Goal: Communication & Community: Answer question/provide support

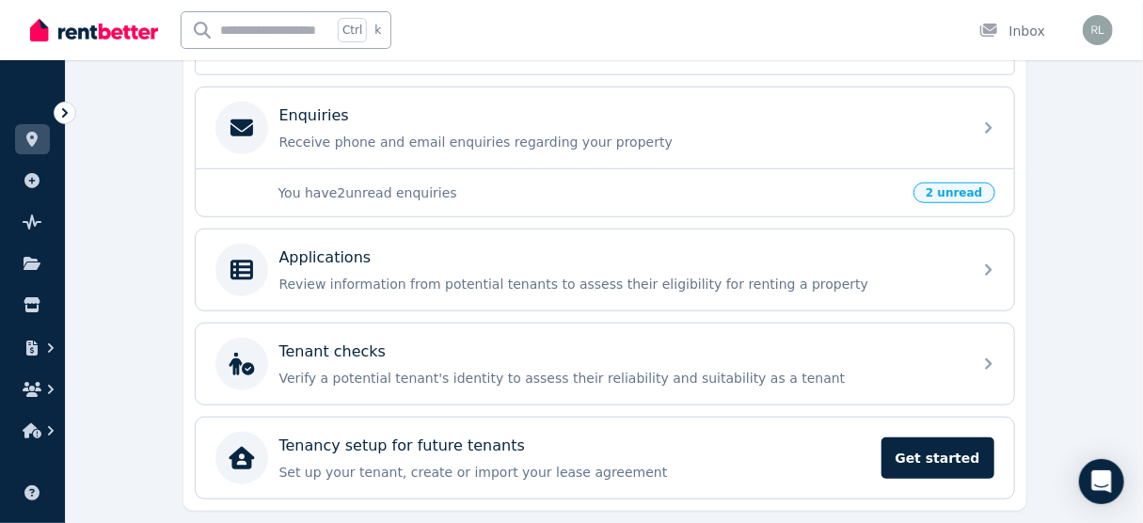
click at [576, 190] on p "You have 2 unread enquiries" at bounding box center [591, 193] width 625 height 19
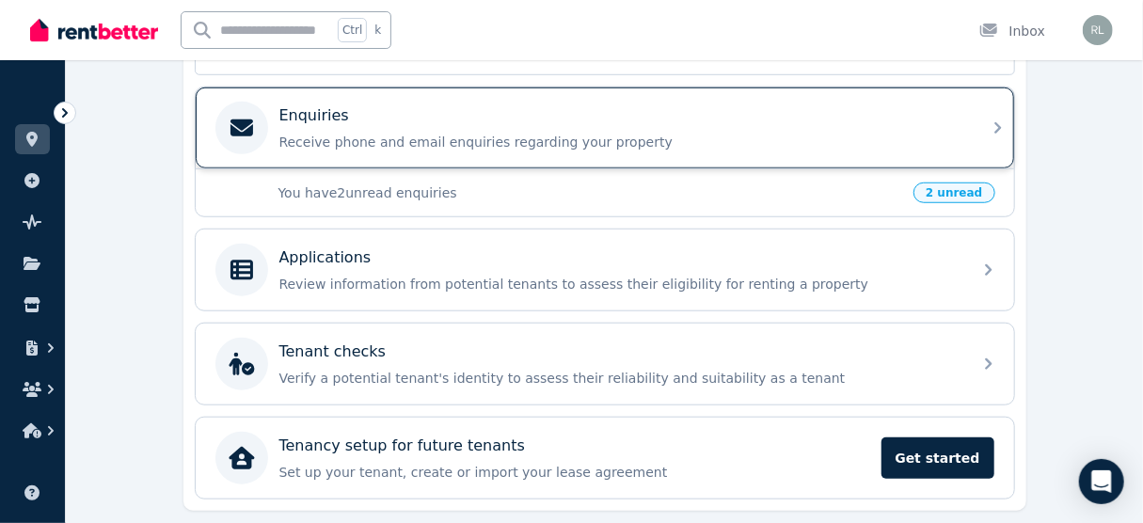
click at [991, 147] on div "Enquiries Receive phone and email enquiries regarding your property" at bounding box center [605, 128] width 819 height 81
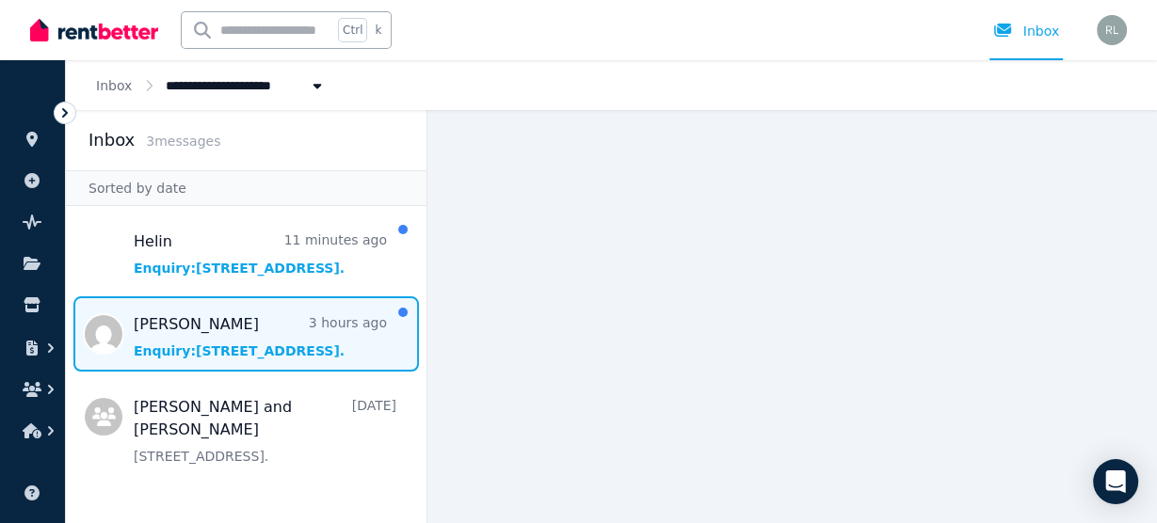
click at [260, 358] on span "Message list" at bounding box center [246, 333] width 360 height 75
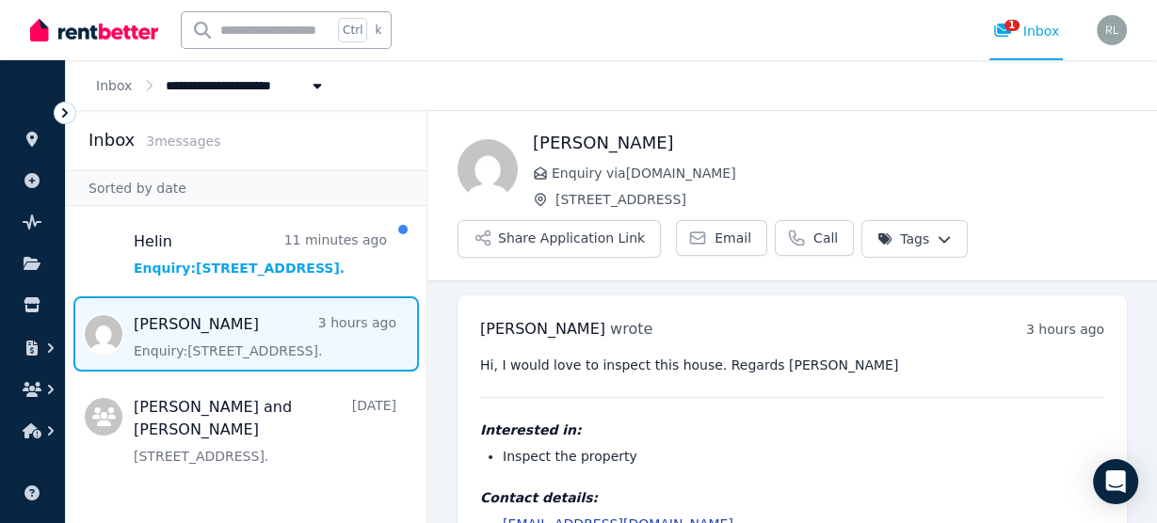
scroll to position [68, 0]
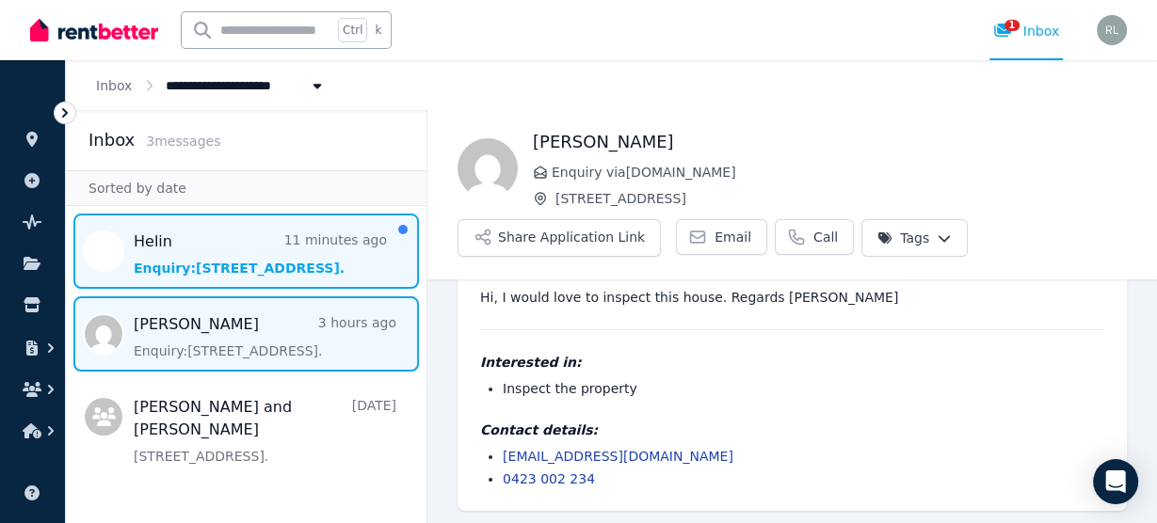
click at [221, 272] on span "Message list" at bounding box center [246, 251] width 360 height 75
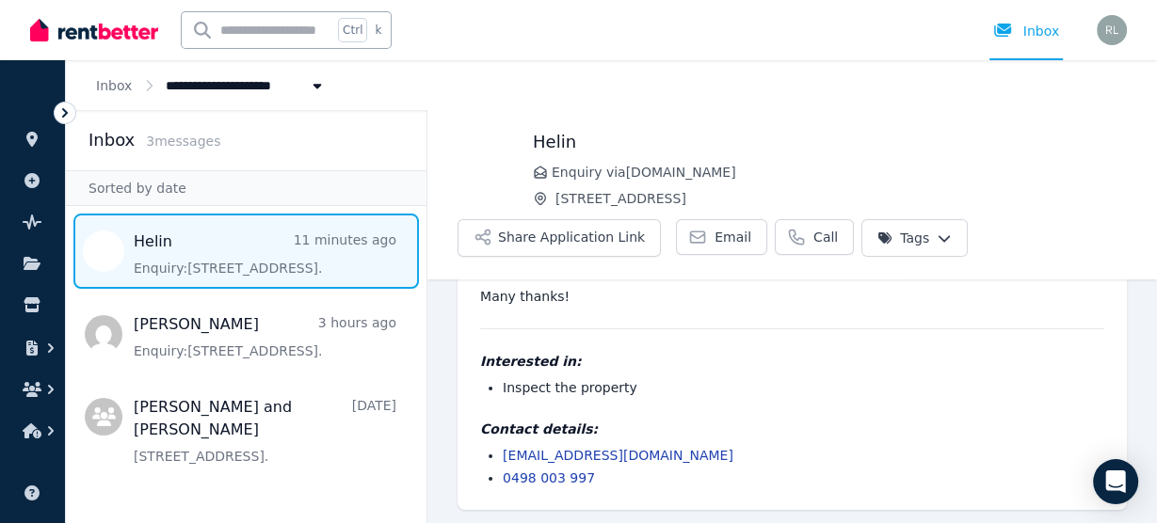
scroll to position [50, 0]
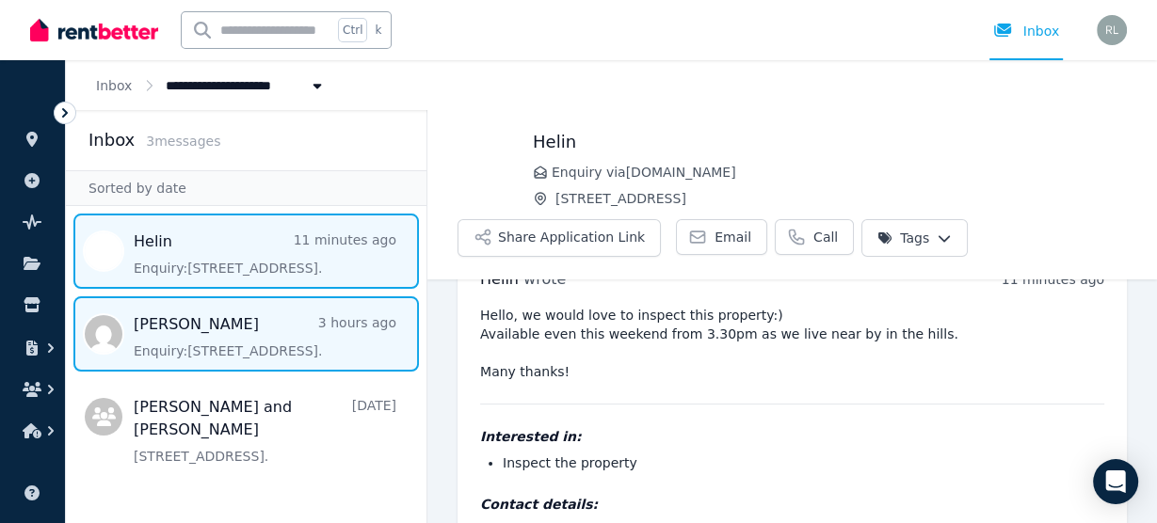
click at [274, 349] on span "Message list" at bounding box center [246, 333] width 360 height 75
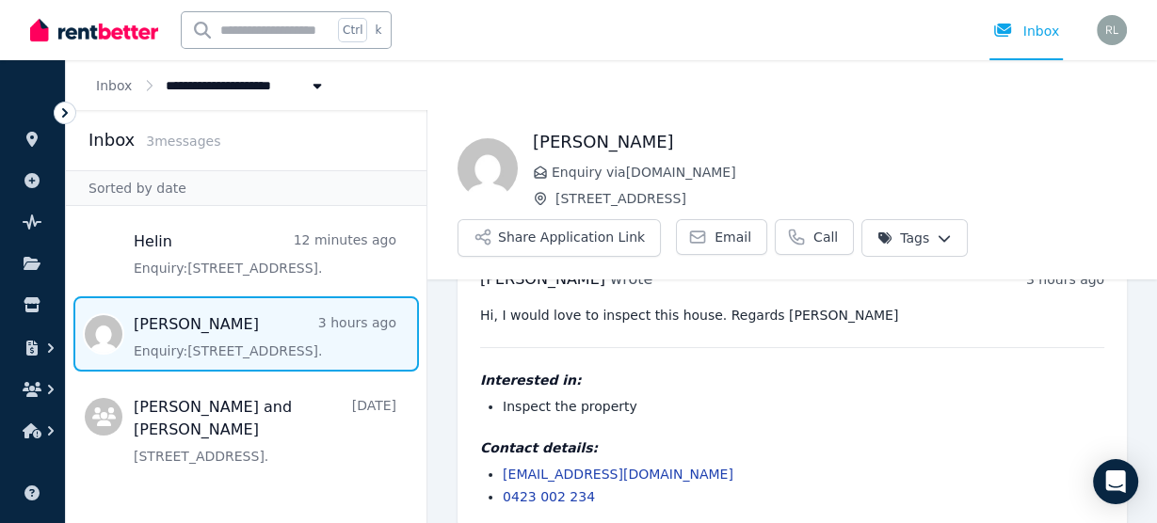
scroll to position [68, 0]
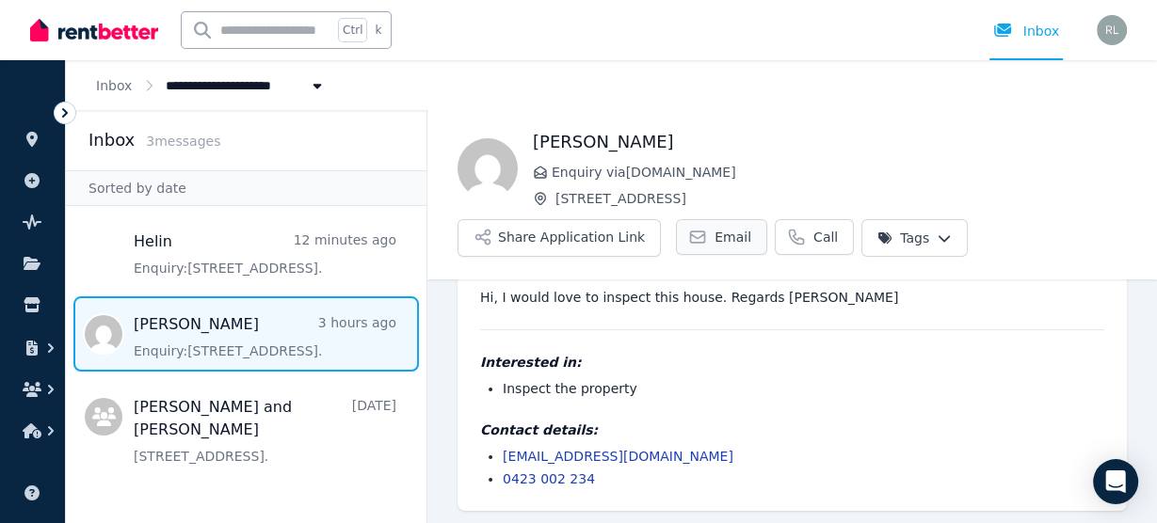
click at [716, 243] on span "Email" at bounding box center [732, 237] width 37 height 19
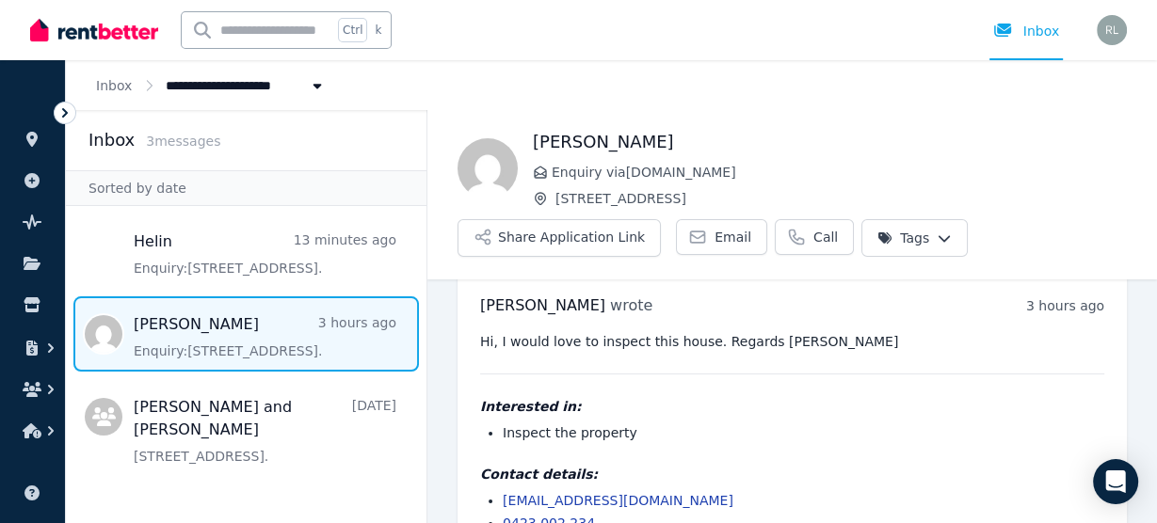
scroll to position [0, 0]
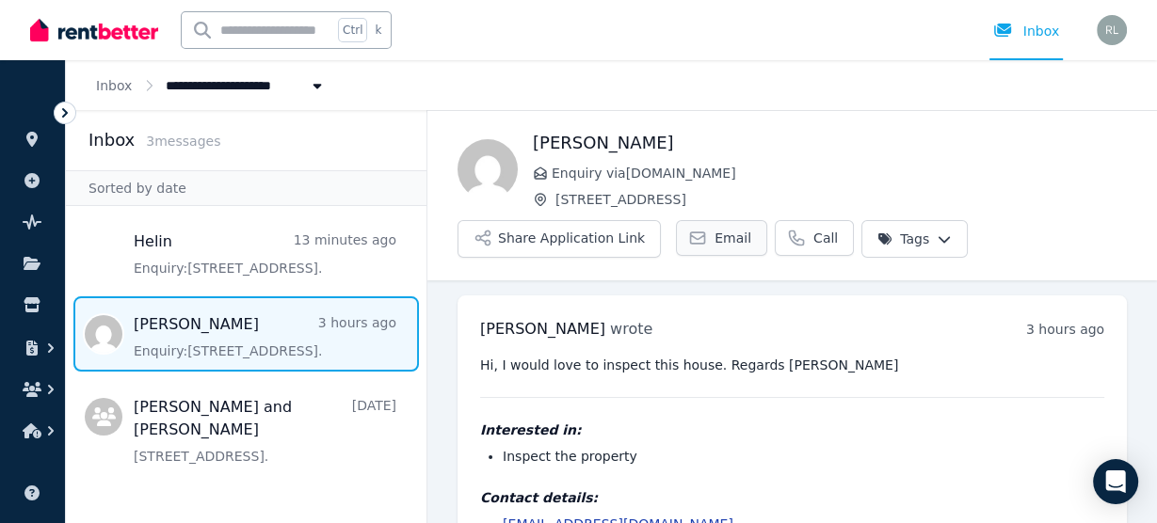
click at [714, 245] on span "Email" at bounding box center [732, 238] width 37 height 19
click at [716, 233] on span "Email" at bounding box center [732, 238] width 37 height 19
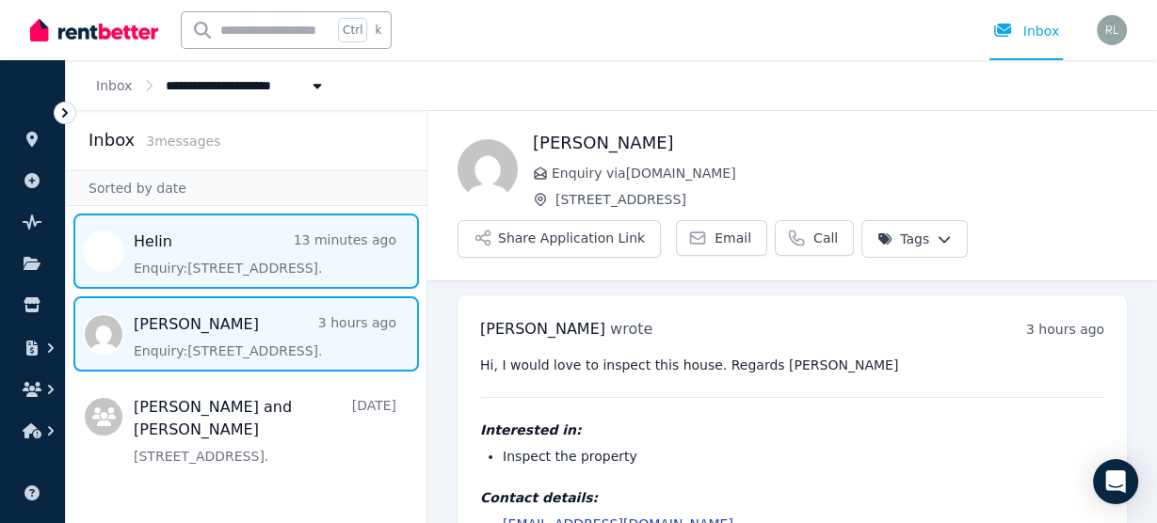
click at [261, 249] on span "Message list" at bounding box center [246, 251] width 360 height 75
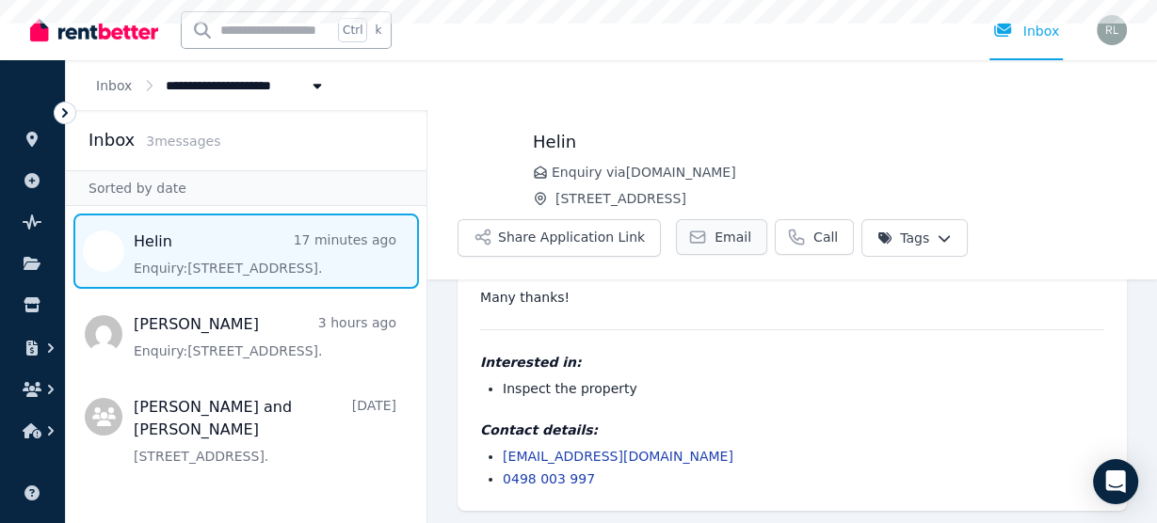
scroll to position [125, 0]
click at [714, 233] on span "Email" at bounding box center [732, 237] width 37 height 19
click at [107, 85] on link "Inbox" at bounding box center [114, 85] width 36 height 15
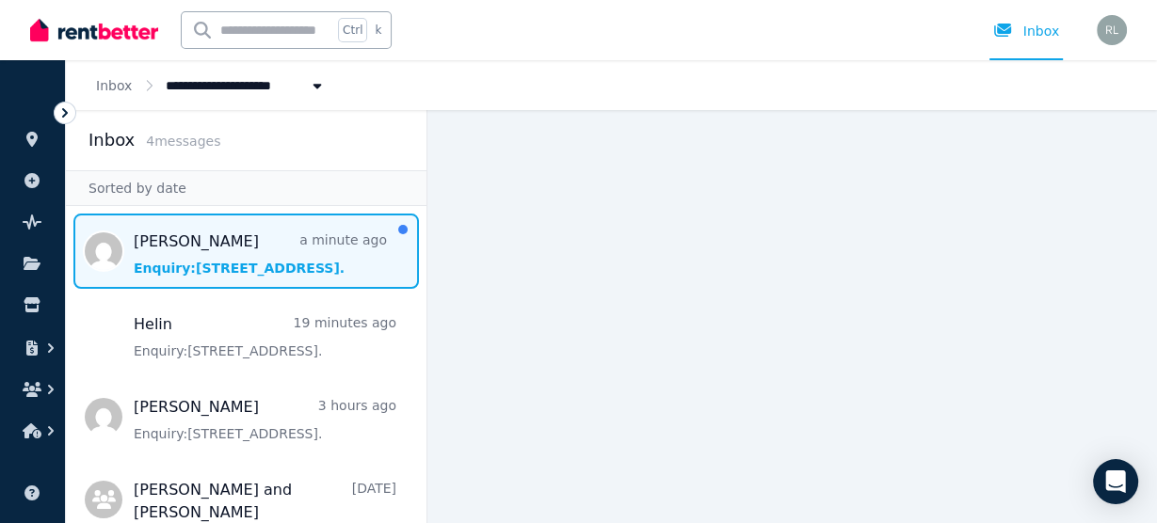
click at [178, 274] on span "Message list" at bounding box center [246, 251] width 360 height 75
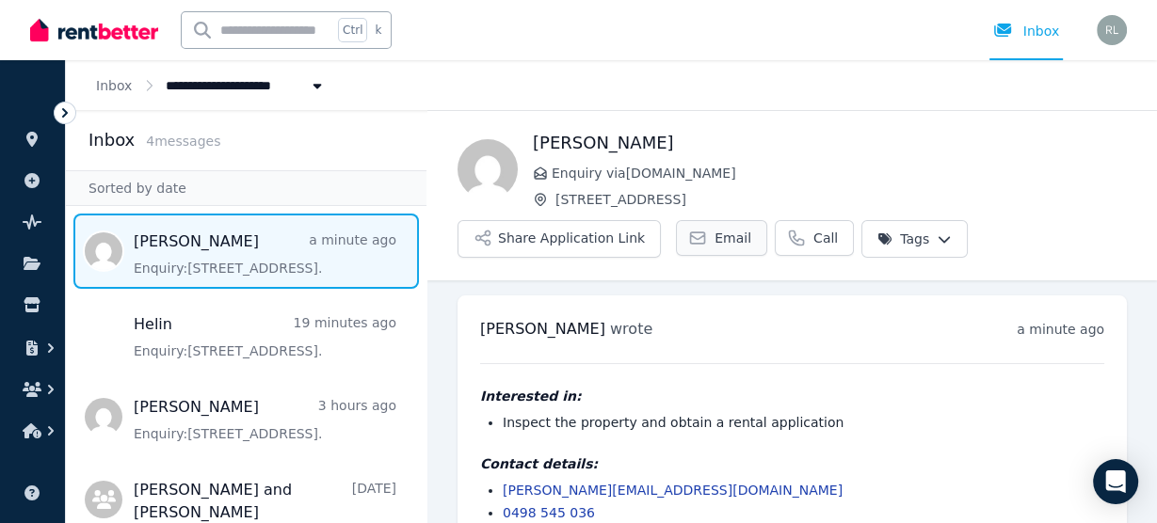
click at [714, 242] on span "Email" at bounding box center [732, 238] width 37 height 19
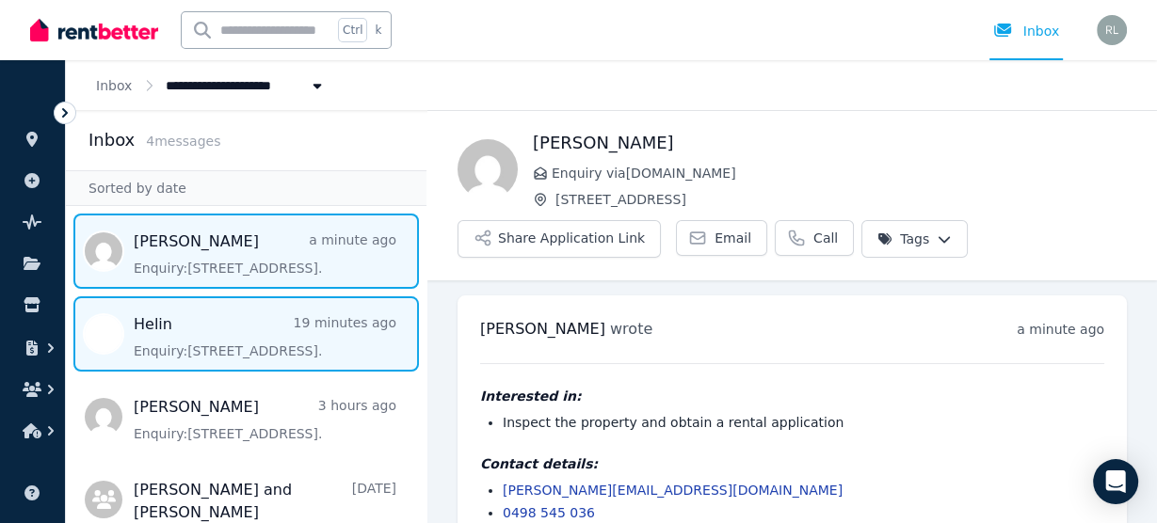
click at [232, 345] on span "Message list" at bounding box center [246, 333] width 360 height 75
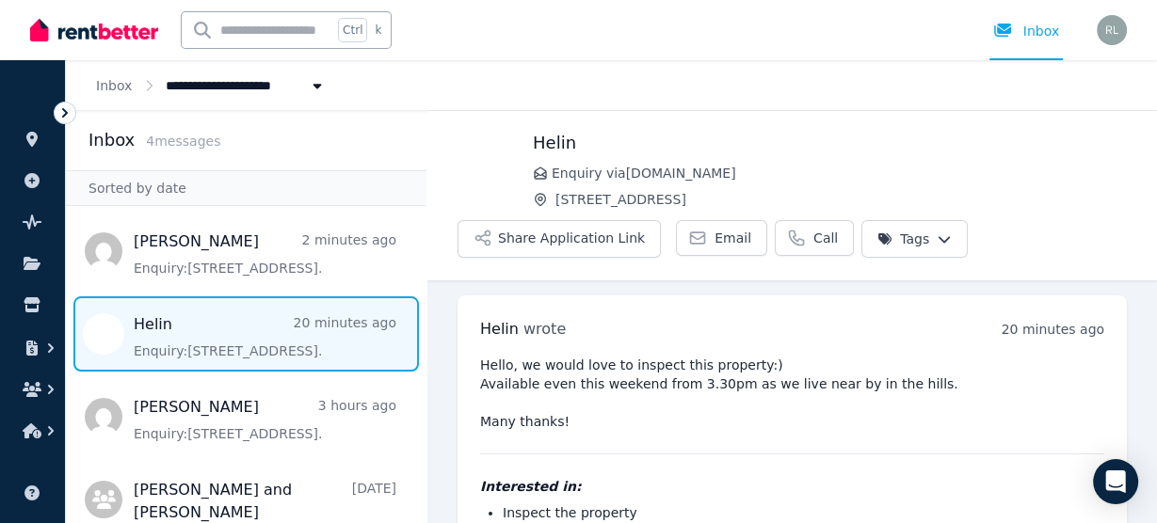
scroll to position [125, 0]
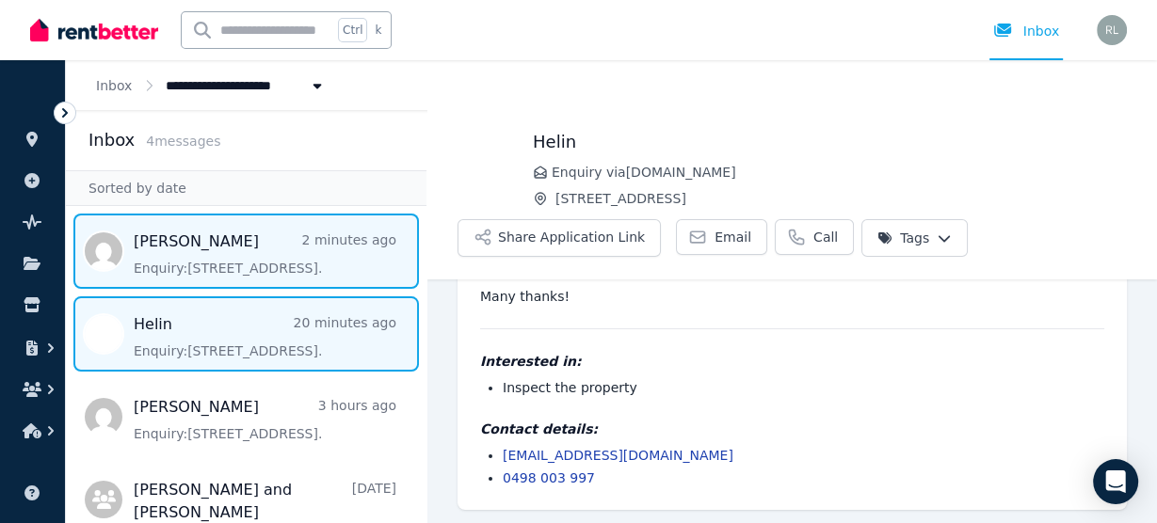
click at [183, 285] on span "Message list" at bounding box center [246, 251] width 360 height 75
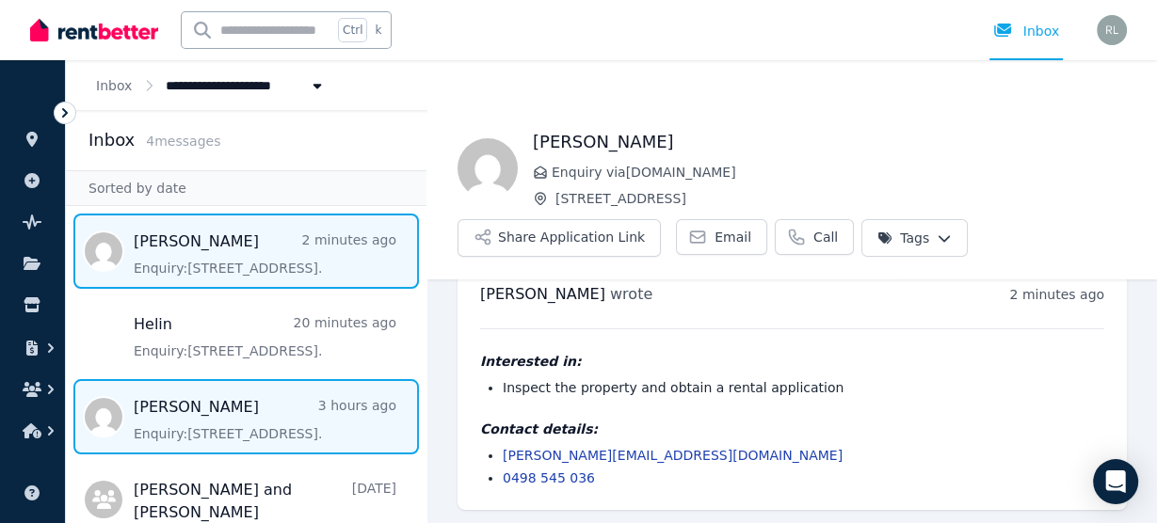
click at [157, 422] on span "Message list" at bounding box center [246, 416] width 360 height 75
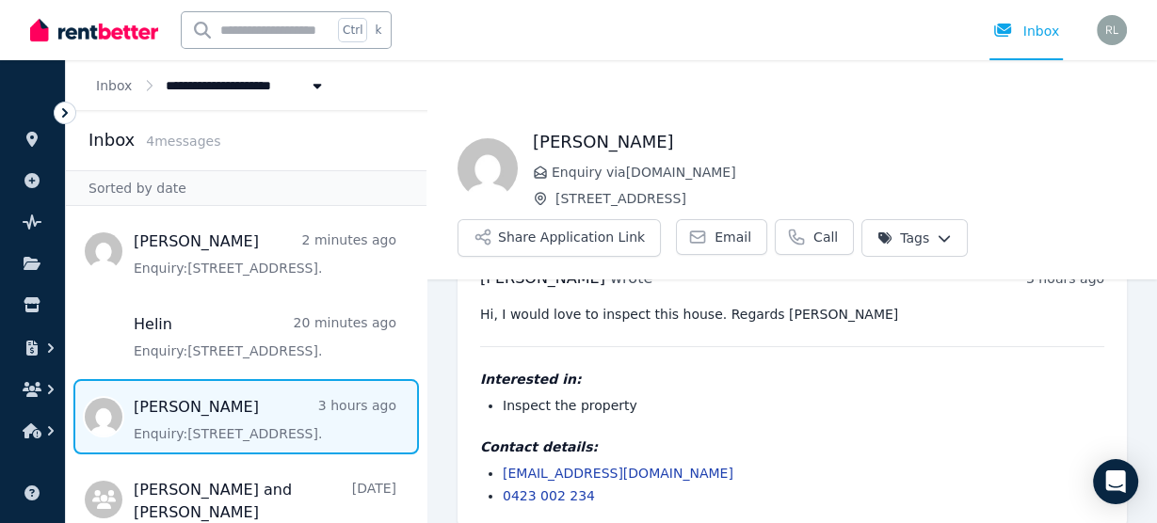
scroll to position [68, 0]
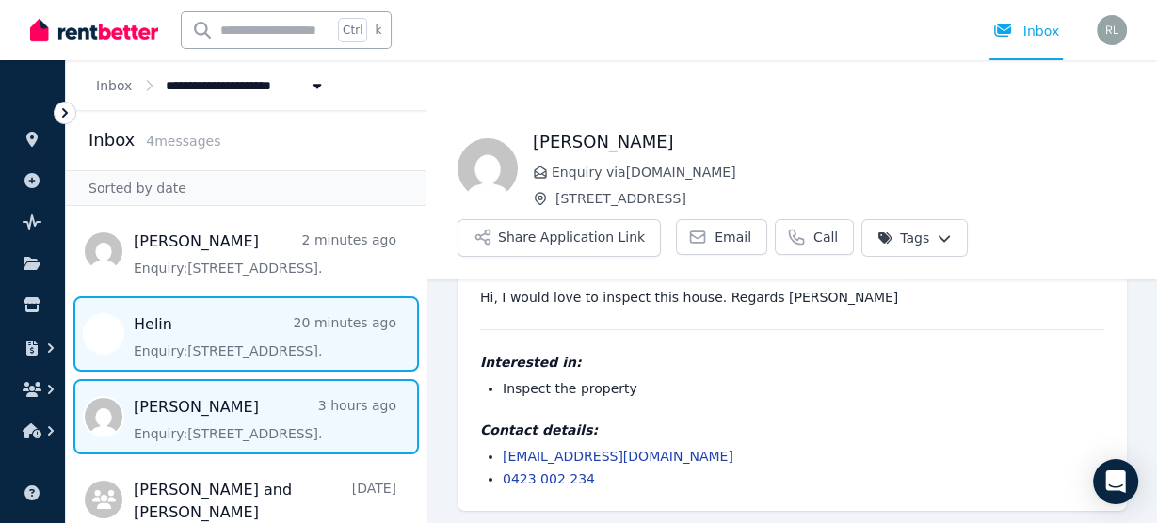
click at [218, 343] on span "Message list" at bounding box center [246, 333] width 360 height 75
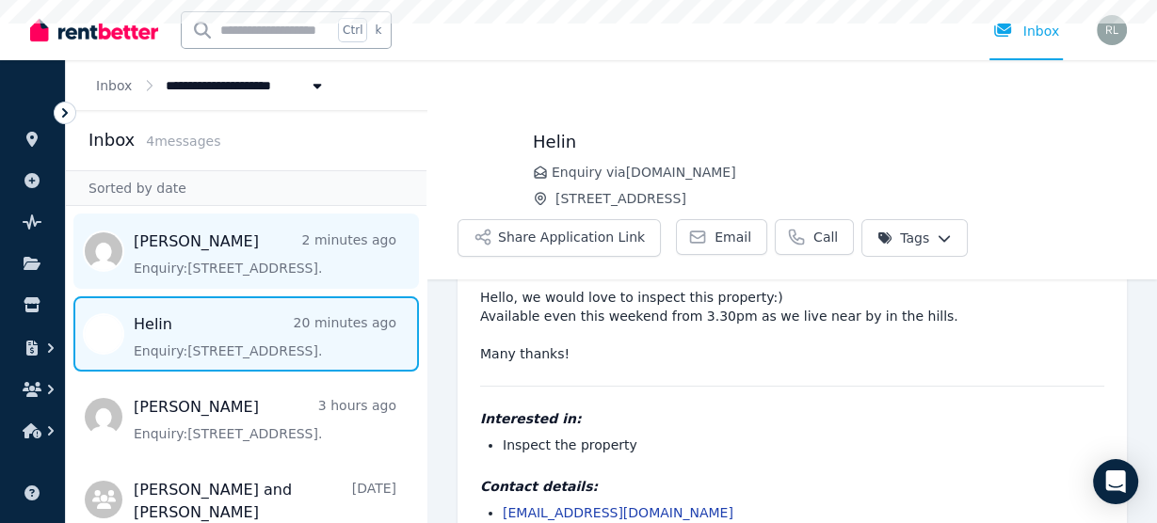
scroll to position [125, 0]
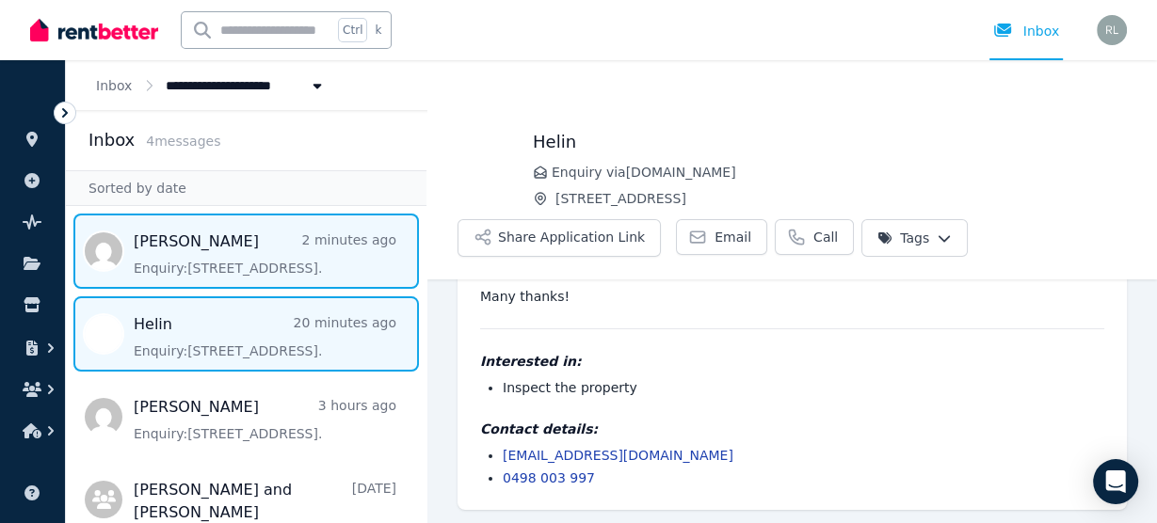
click at [193, 259] on span "Message list" at bounding box center [246, 251] width 360 height 75
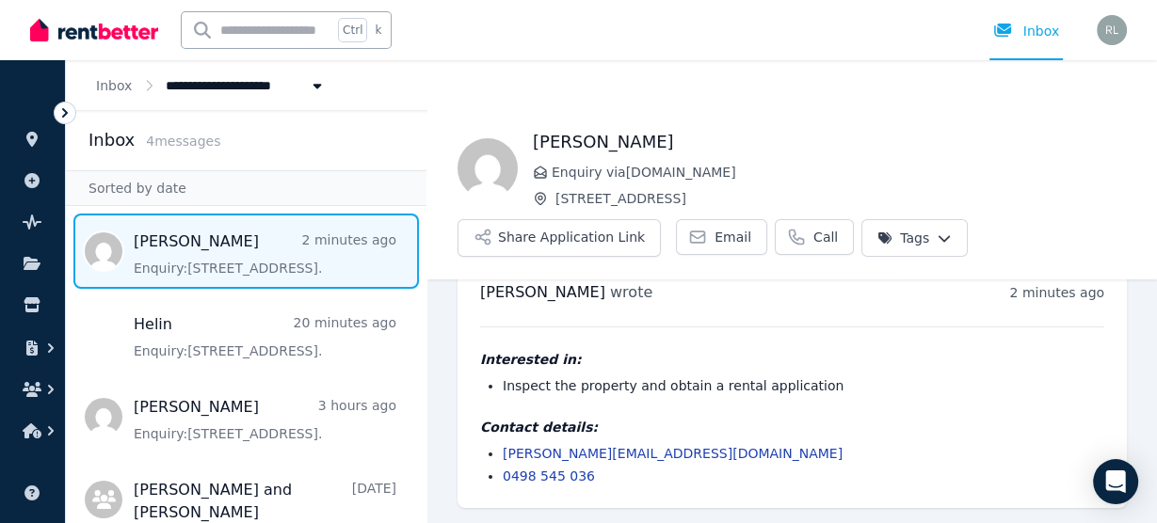
scroll to position [35, 0]
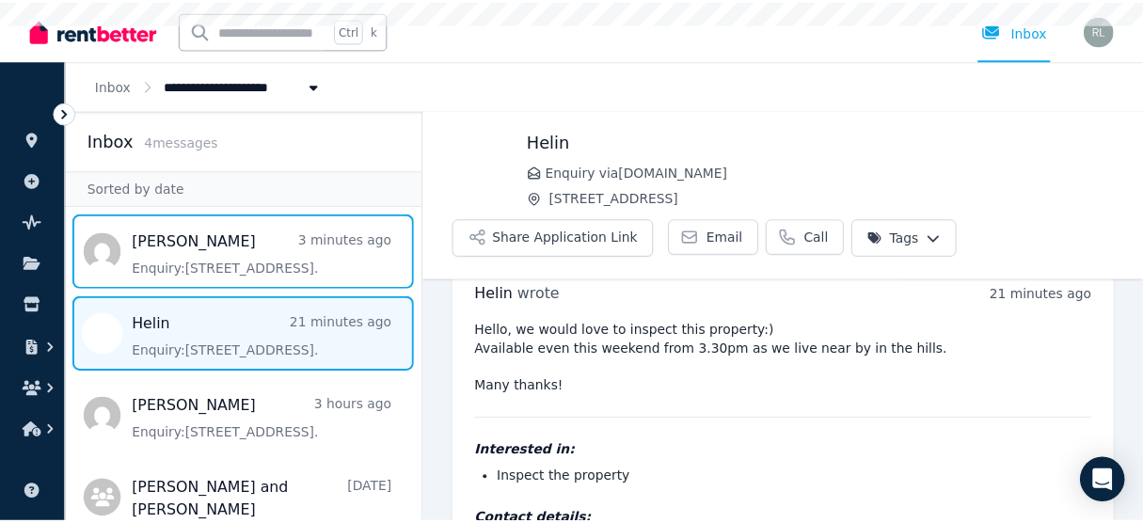
scroll to position [125, 0]
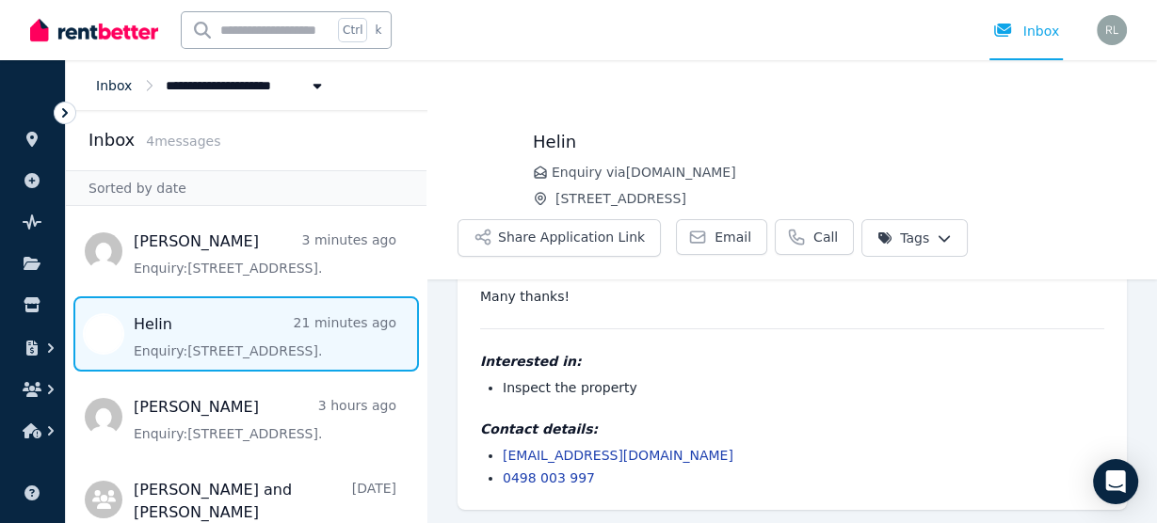
click at [110, 81] on link "Inbox" at bounding box center [114, 85] width 36 height 15
click at [38, 152] on link at bounding box center [32, 139] width 35 height 30
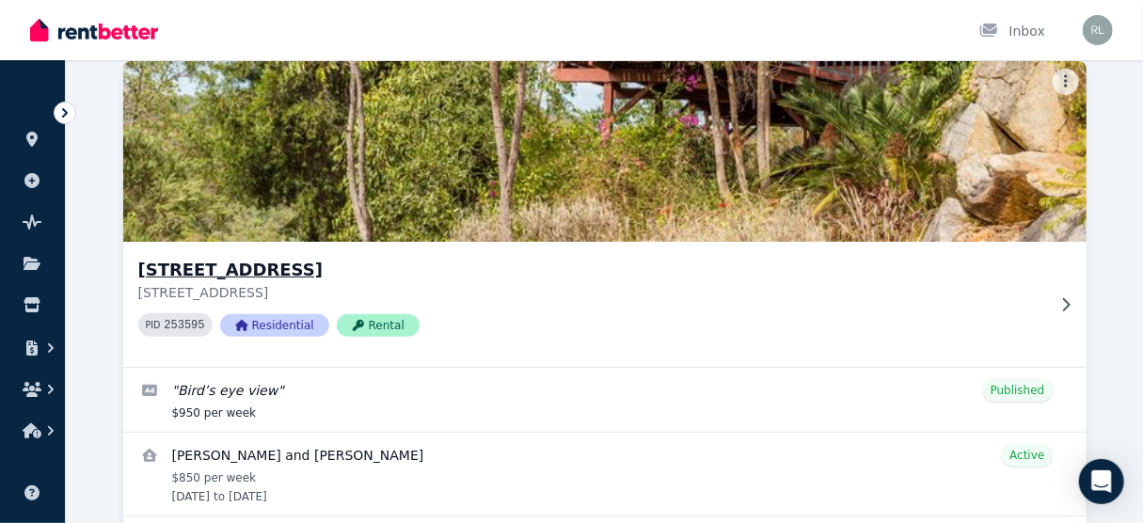
scroll to position [210, 0]
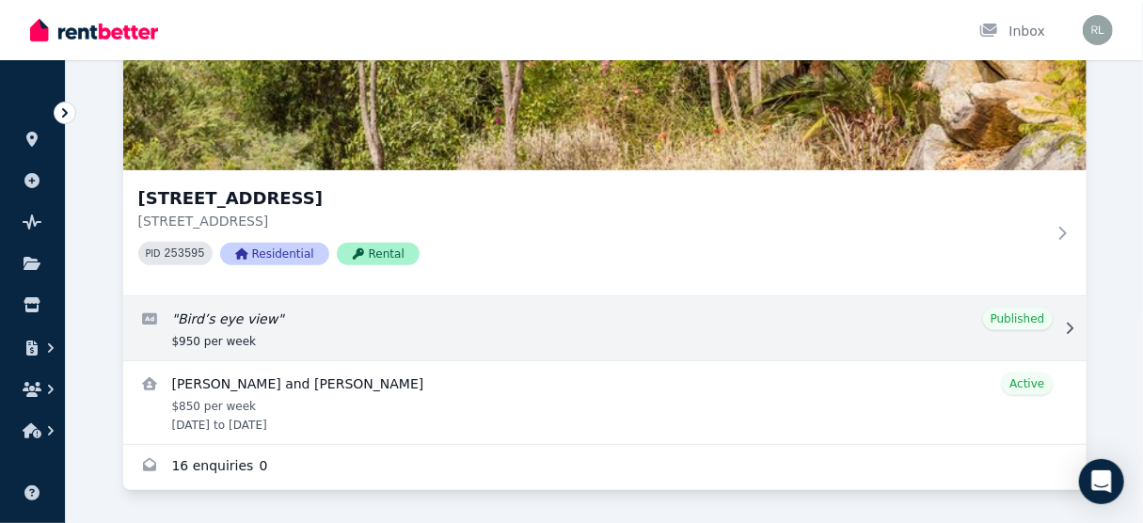
click at [541, 315] on link "Edit listing: Bird’s eye view" at bounding box center [605, 328] width 964 height 64
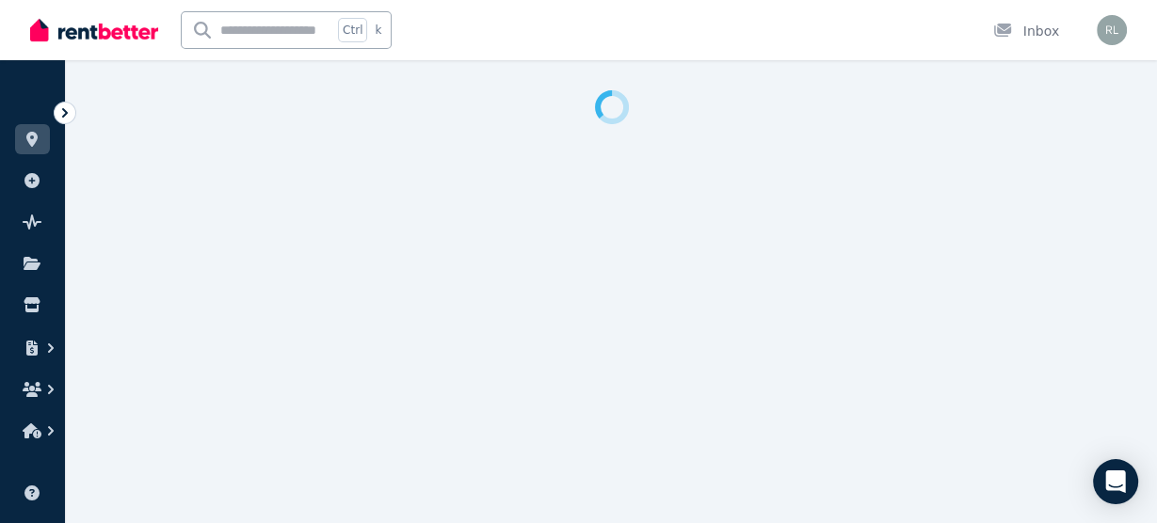
select select "**"
select select "**********"
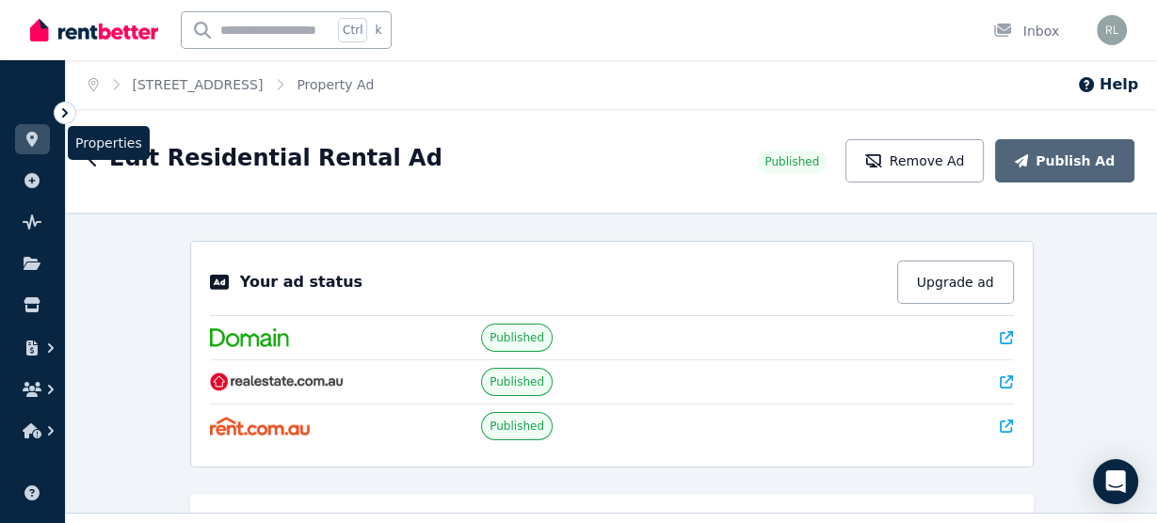
click at [37, 135] on icon at bounding box center [31, 139] width 11 height 15
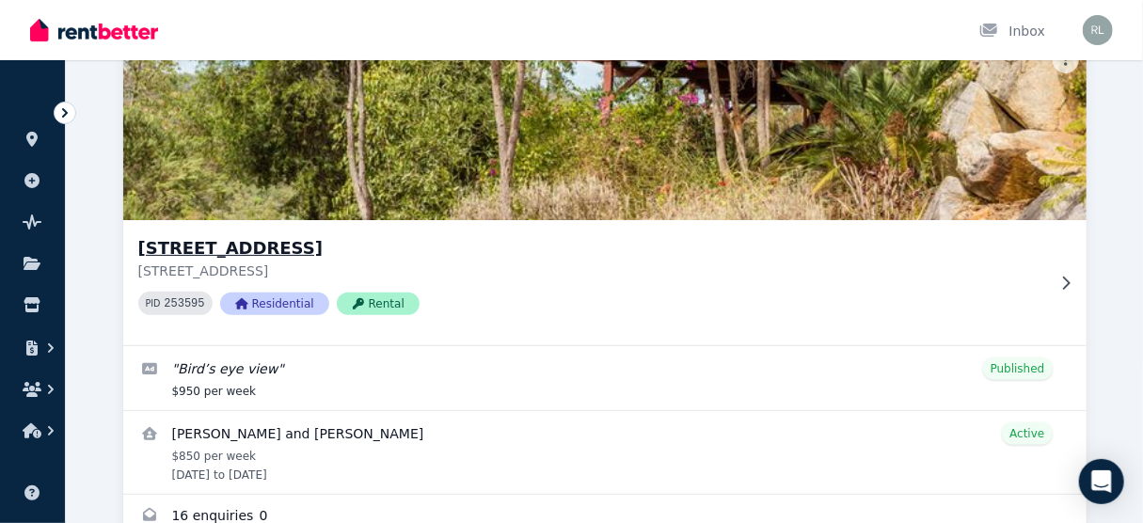
scroll to position [135, 0]
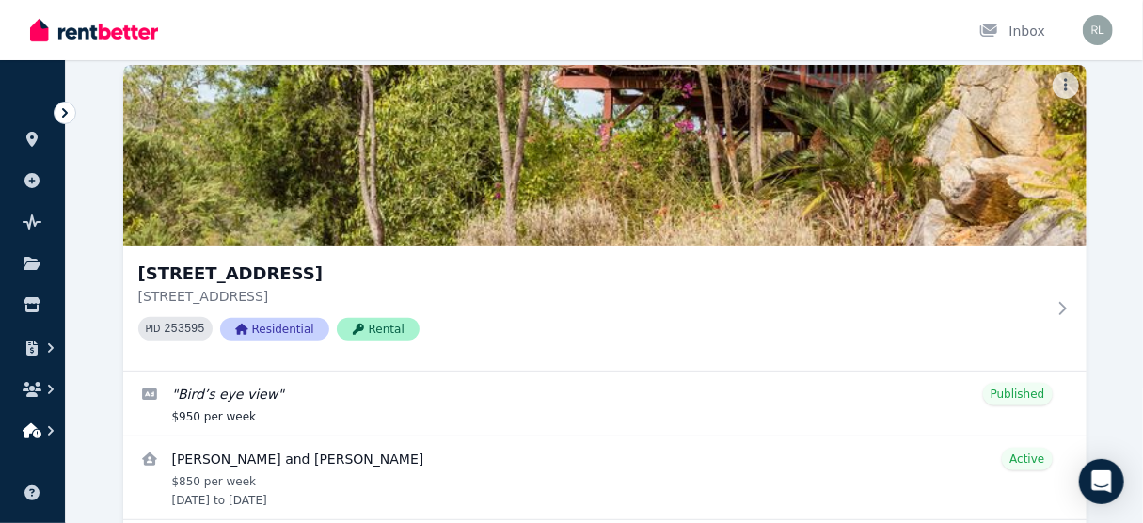
click at [31, 430] on icon "button" at bounding box center [32, 431] width 19 height 15
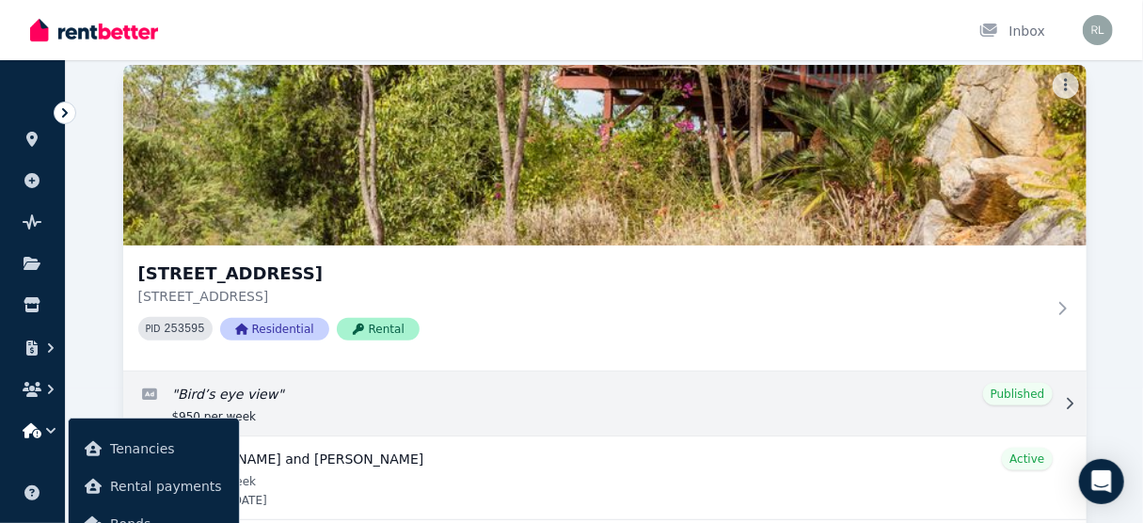
scroll to position [210, 0]
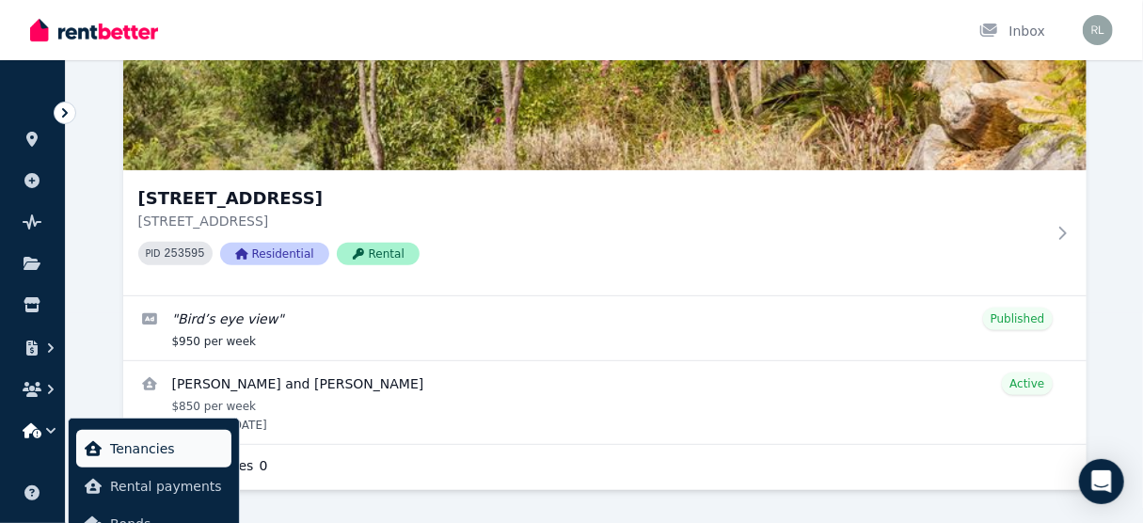
click at [165, 452] on span "Tenancies" at bounding box center [167, 449] width 114 height 23
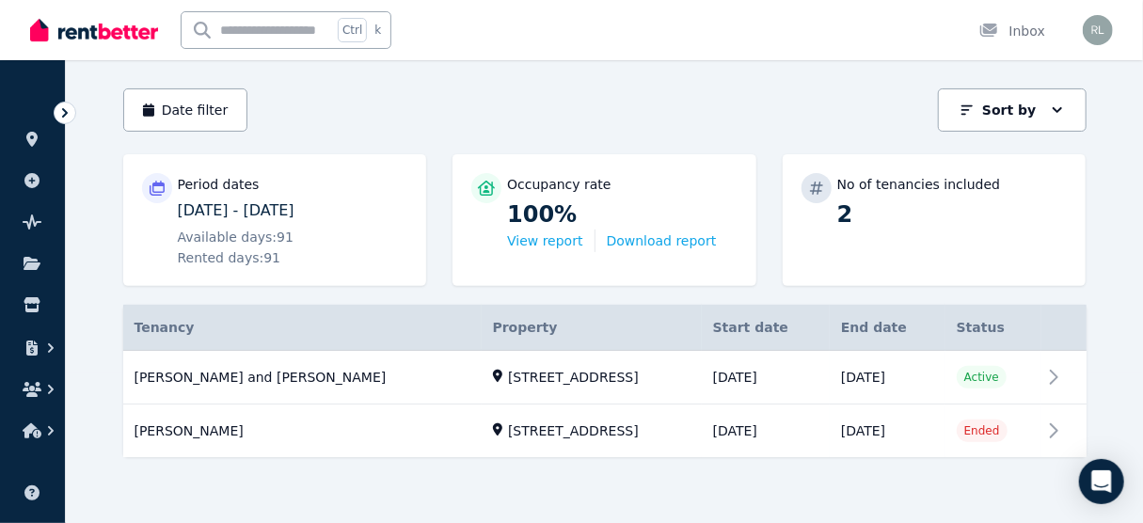
scroll to position [151, 0]
click at [27, 345] on icon "button" at bounding box center [31, 348] width 11 height 15
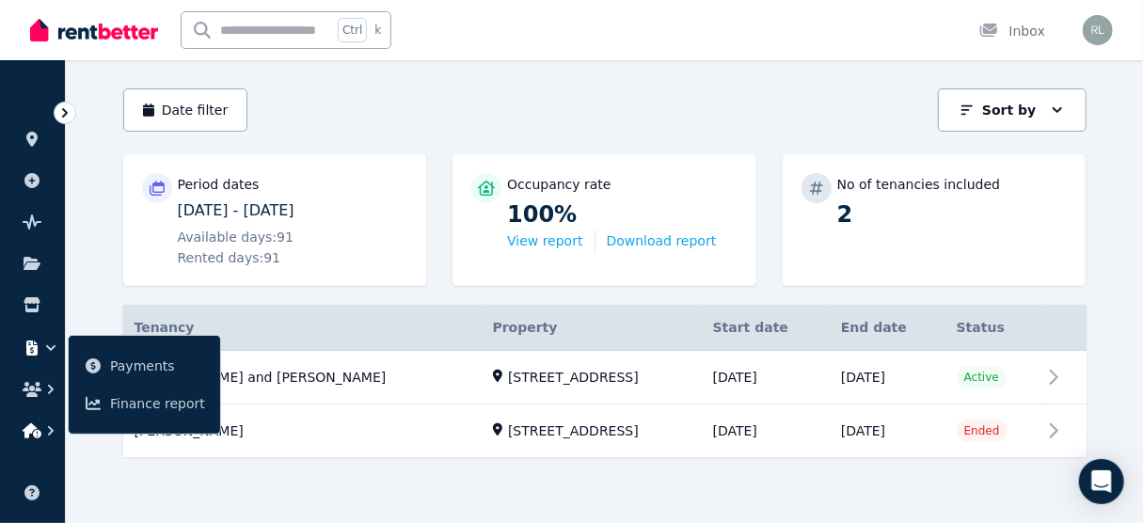
click at [49, 427] on icon "button" at bounding box center [51, 430] width 6 height 9
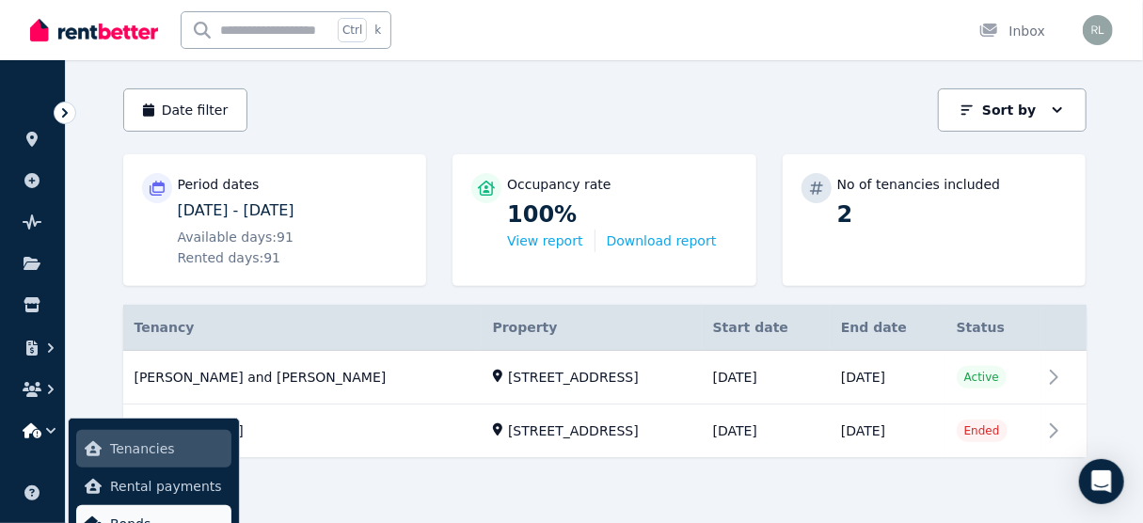
click at [161, 518] on span "Bonds" at bounding box center [167, 524] width 114 height 23
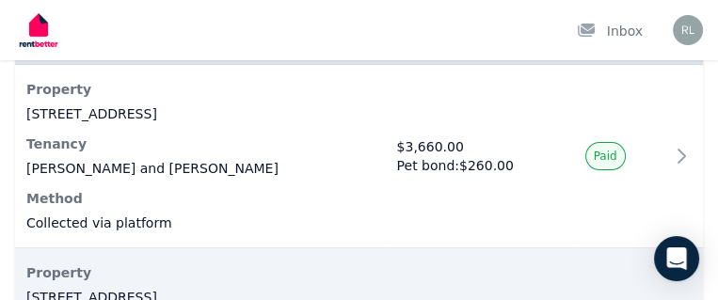
scroll to position [222, 0]
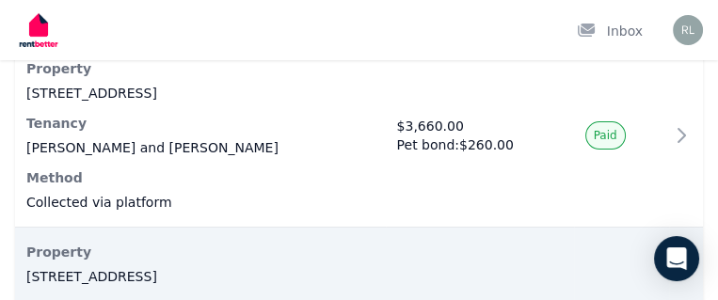
click at [0, 0] on icon at bounding box center [0, 0] width 0 height 0
click at [0, 0] on span "Manage property" at bounding box center [0, 0] width 0 height 0
click at [0, 0] on span "Find a tenant" at bounding box center [0, 0] width 0 height 0
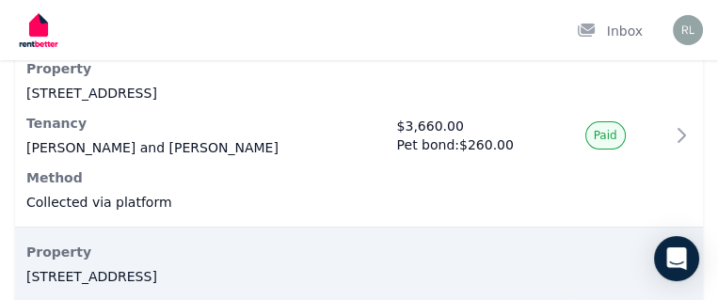
scroll to position [301, 0]
click at [0, 0] on span "Listings" at bounding box center [0, 0] width 0 height 0
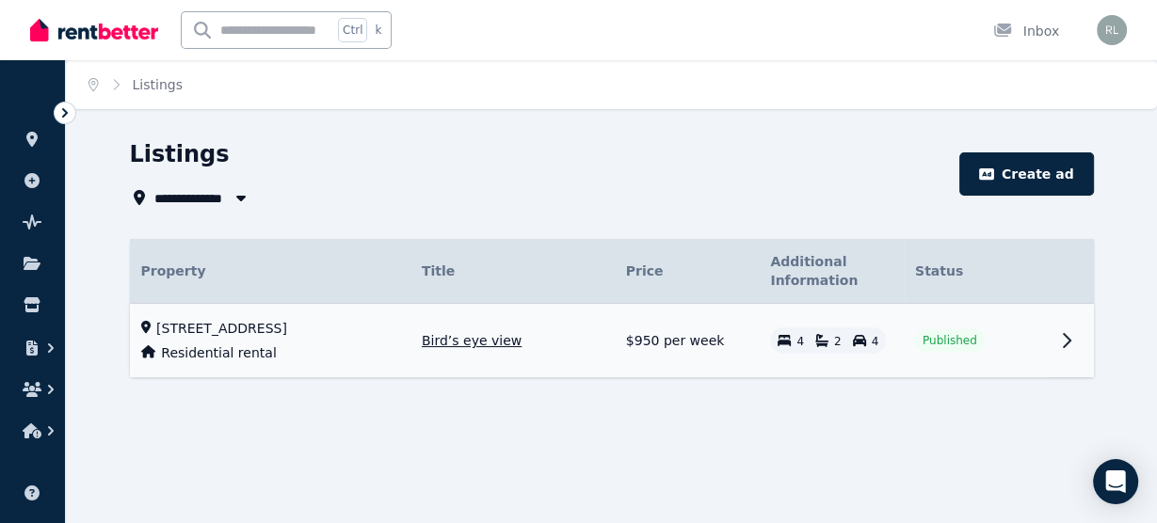
click at [1069, 343] on icon at bounding box center [1066, 340] width 23 height 23
select select "**"
select select "**********"
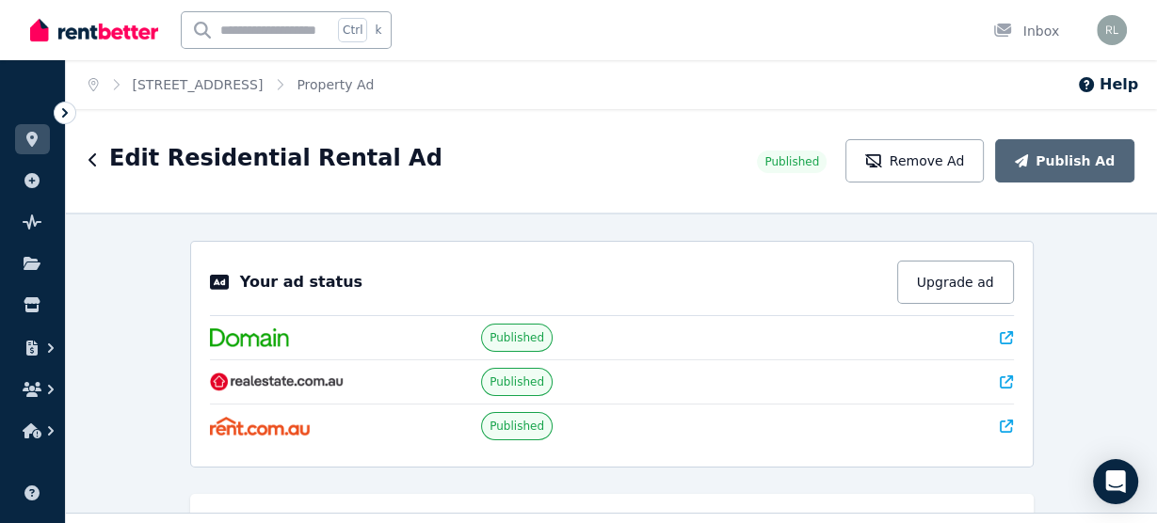
click at [67, 113] on icon at bounding box center [65, 112] width 6 height 9
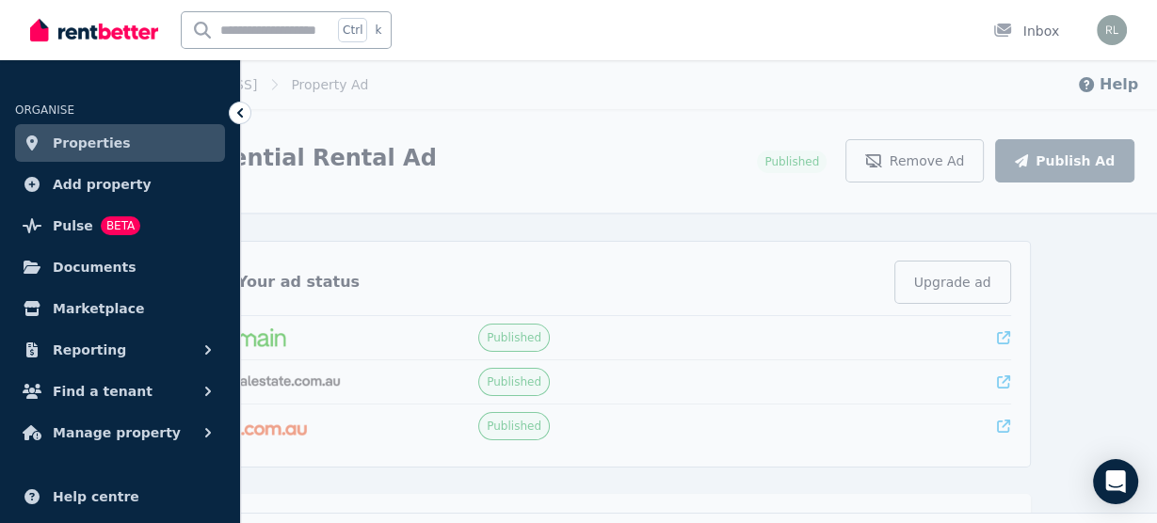
click at [622, 198] on div "Edit Residential Rental Ad Published Remove Ad Publish Ad" at bounding box center [608, 161] width 1096 height 104
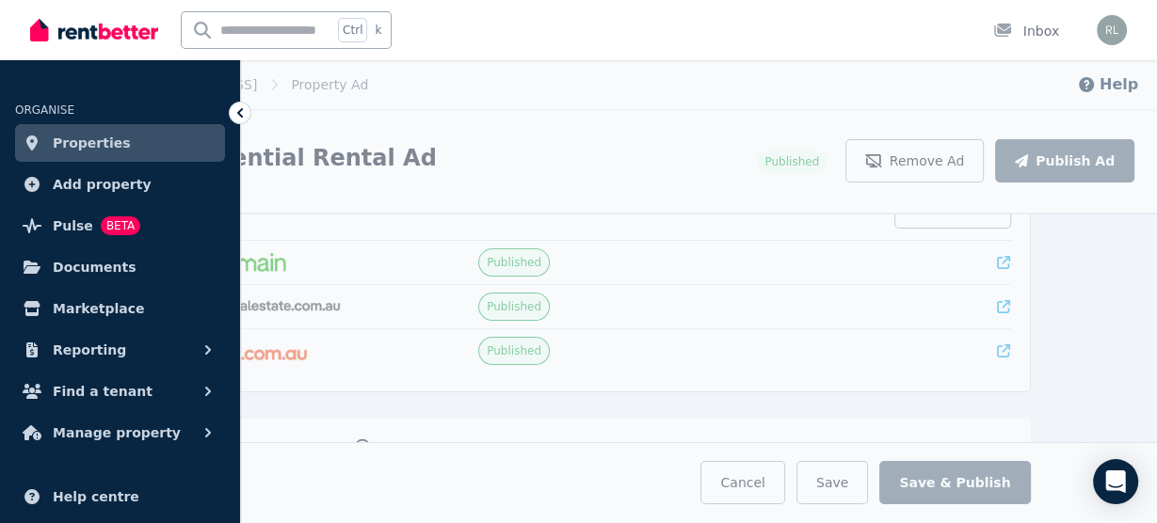
click at [1104, 291] on div "**********" at bounding box center [608, 368] width 1096 height 311
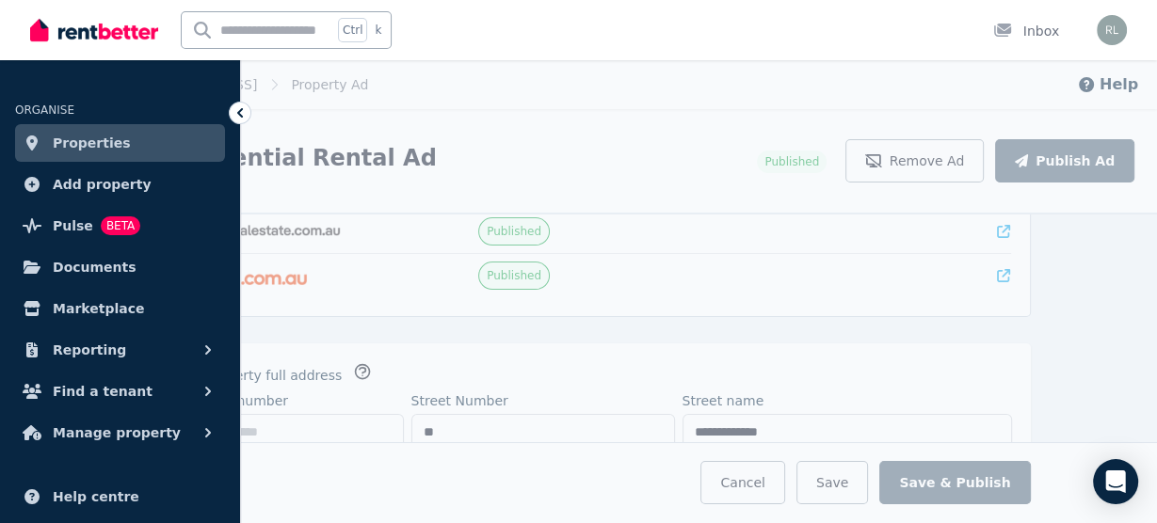
scroll to position [301, 0]
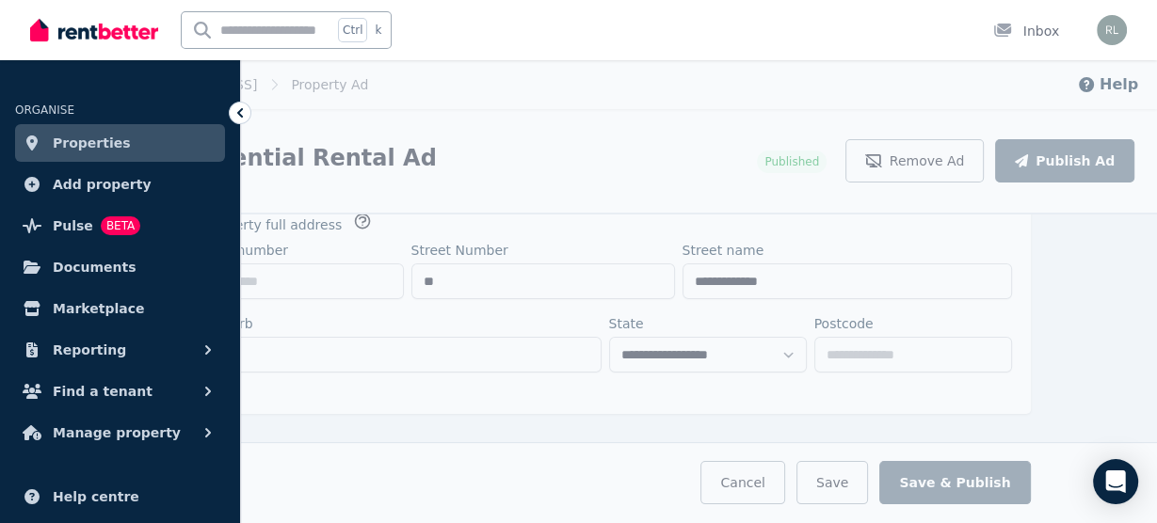
click at [233, 112] on icon at bounding box center [240, 113] width 19 height 19
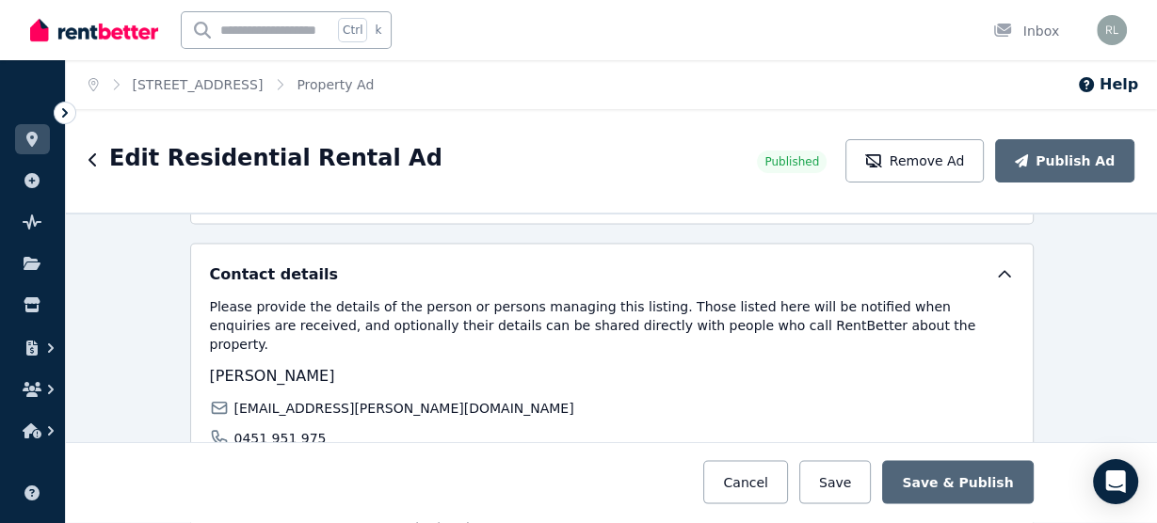
scroll to position [3432, 0]
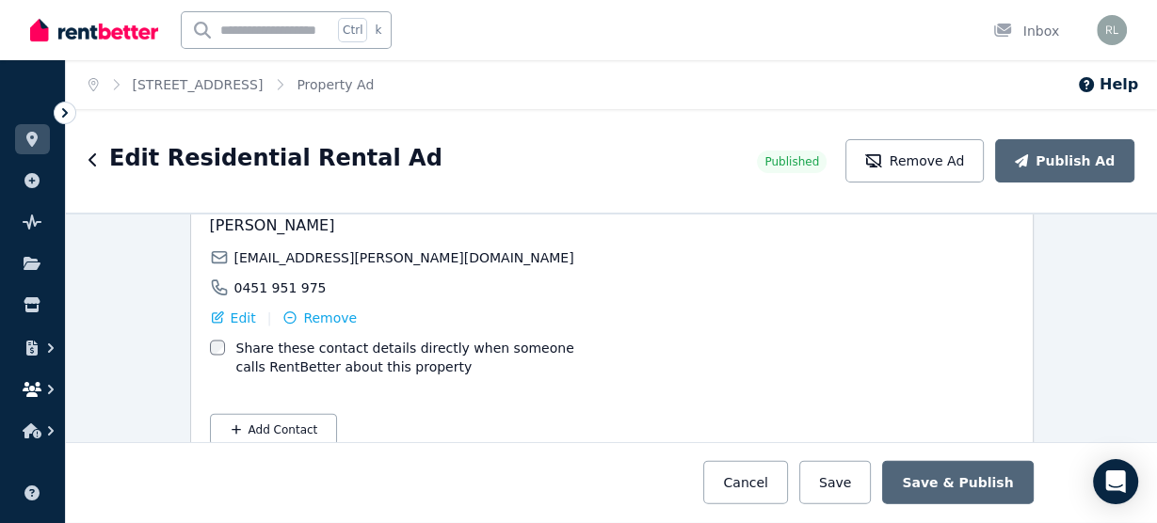
click at [36, 385] on icon "button" at bounding box center [32, 389] width 19 height 15
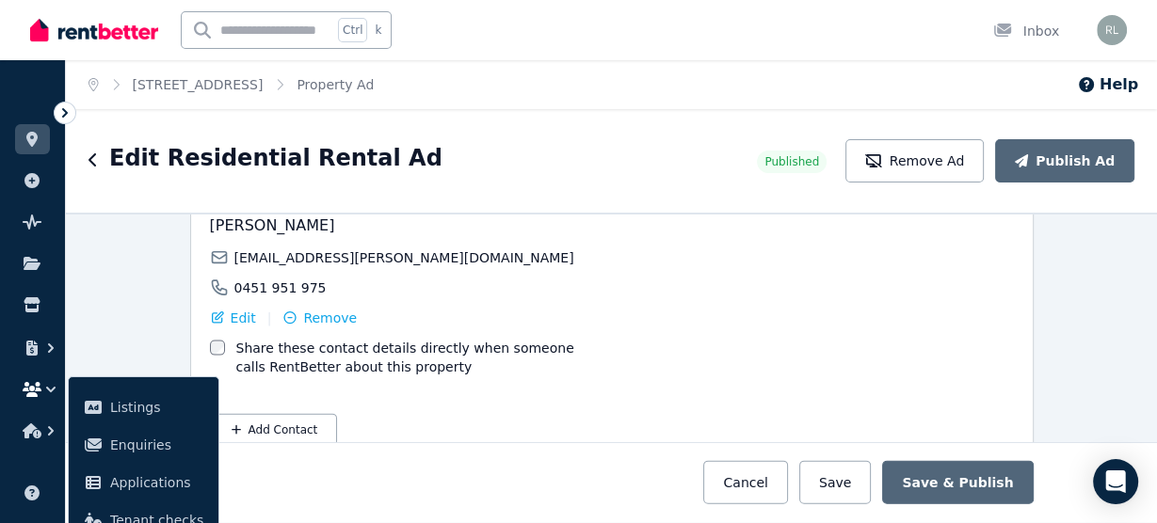
click at [64, 115] on icon at bounding box center [65, 112] width 6 height 9
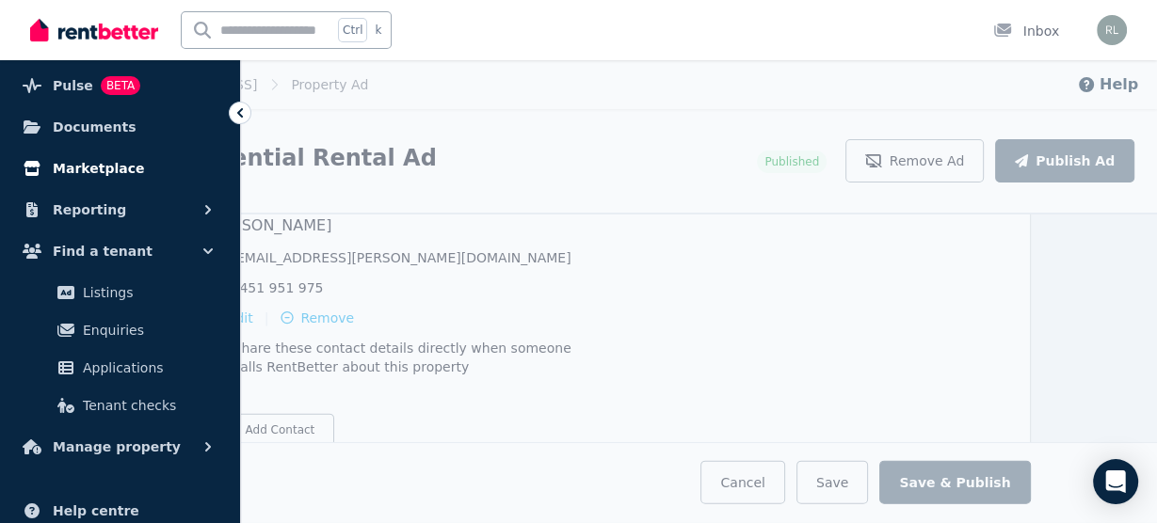
scroll to position [151, 0]
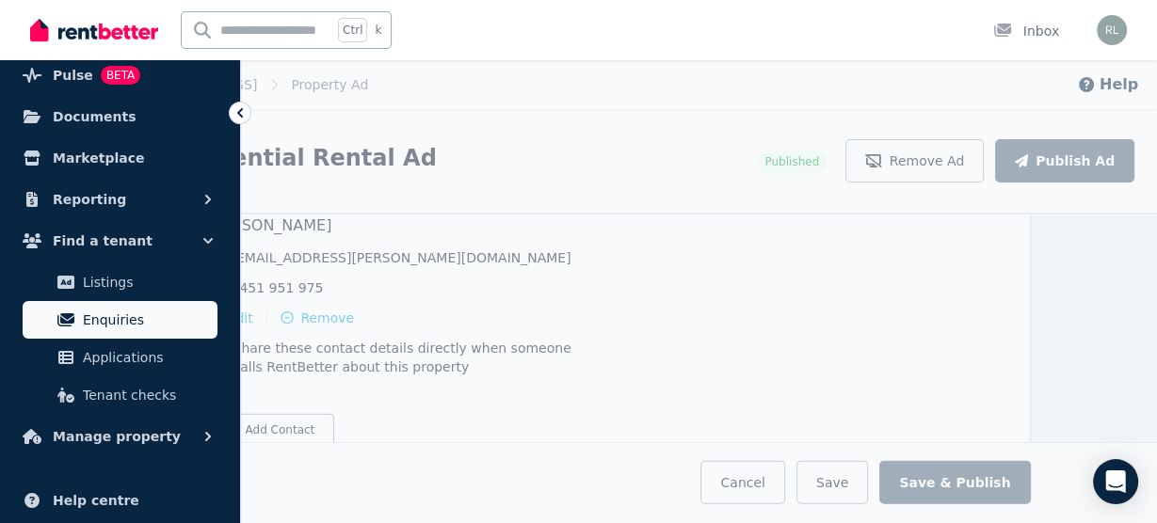
click at [122, 315] on span "Enquiries" at bounding box center [146, 320] width 127 height 23
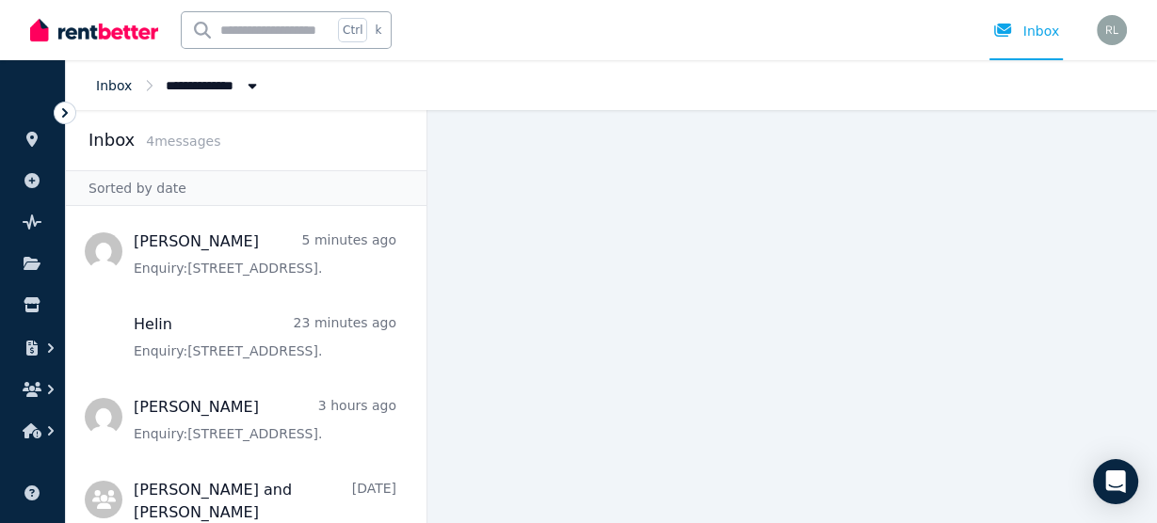
click at [108, 89] on link "Inbox" at bounding box center [114, 85] width 36 height 15
click at [52, 347] on icon "button" at bounding box center [51, 348] width 6 height 9
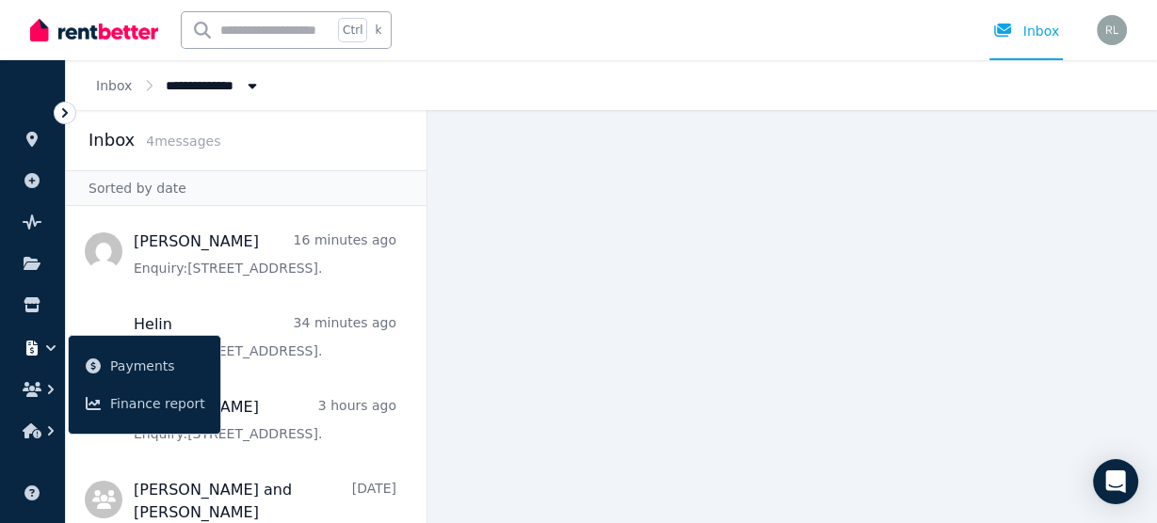
click at [60, 116] on icon at bounding box center [65, 113] width 19 height 19
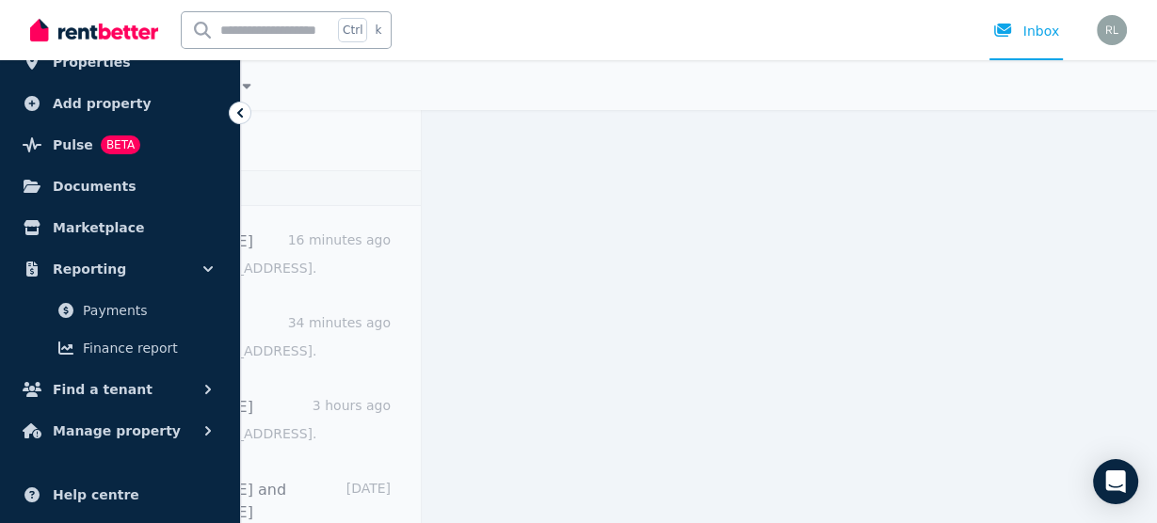
scroll to position [207, 0]
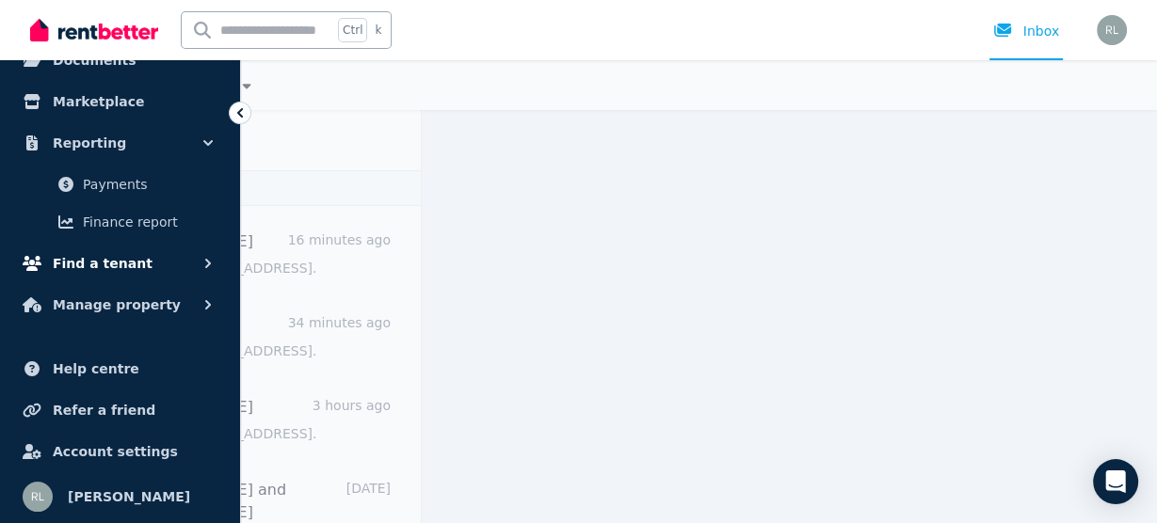
click at [109, 268] on span "Find a tenant" at bounding box center [103, 263] width 100 height 23
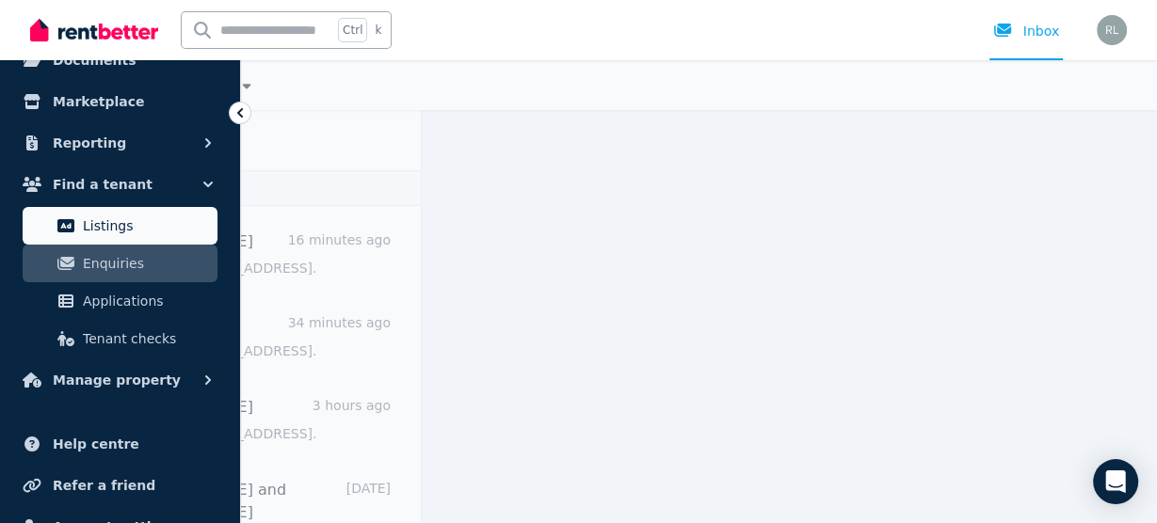
click at [120, 232] on span "Listings" at bounding box center [146, 226] width 127 height 23
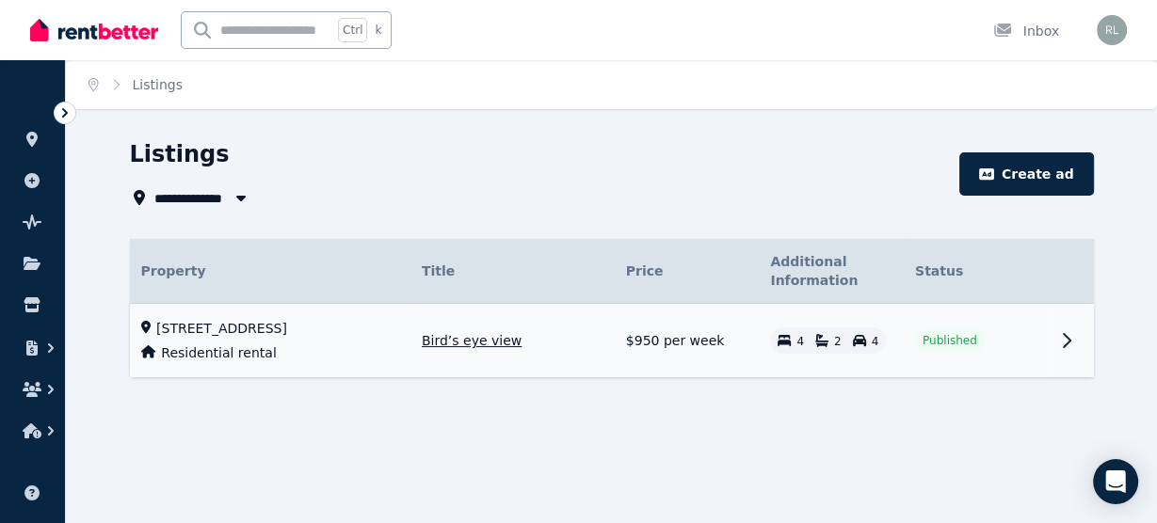
click at [1048, 330] on td at bounding box center [1070, 341] width 45 height 74
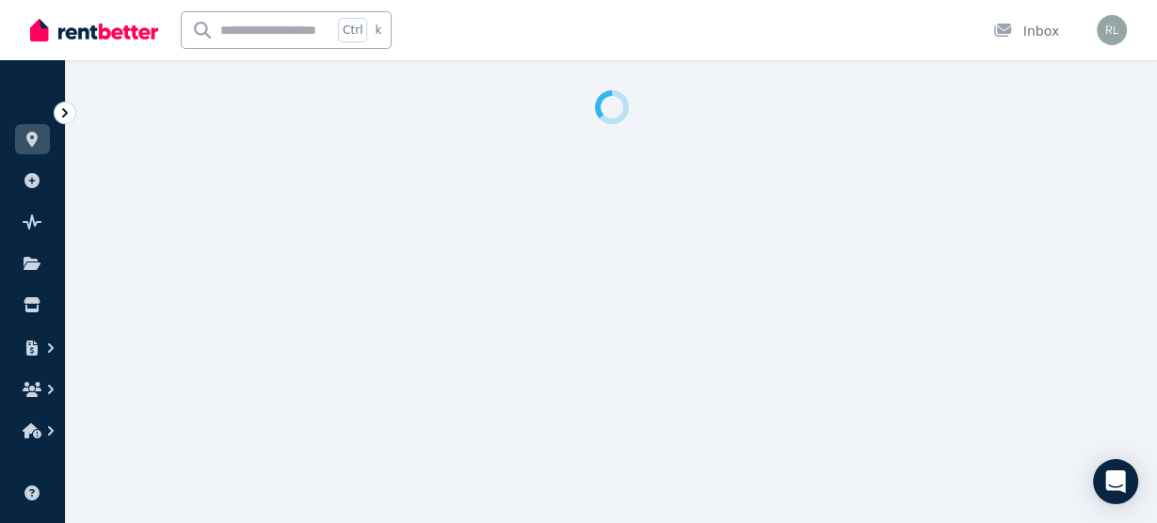
select select "**"
select select "**********"
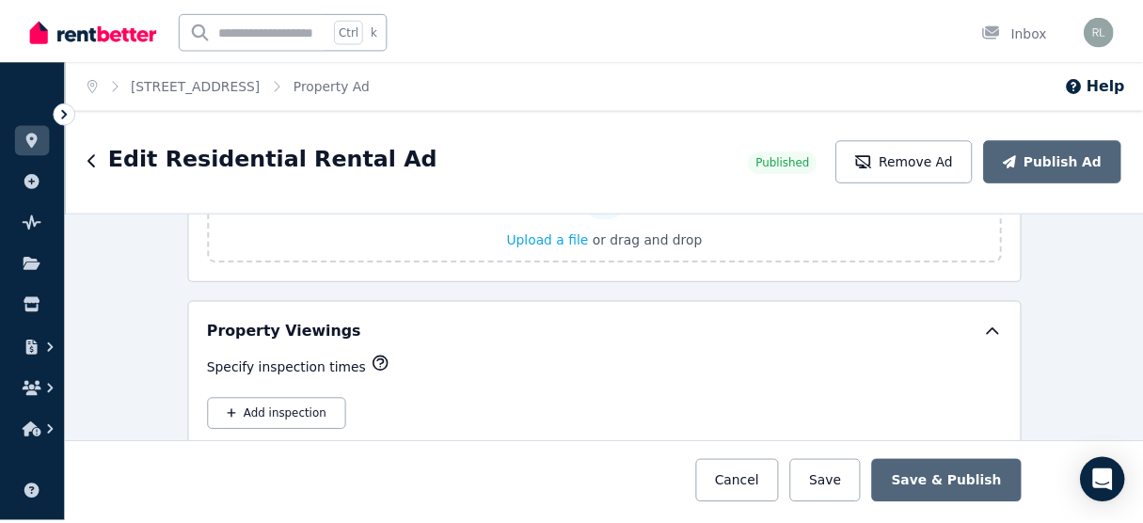
scroll to position [2830, 0]
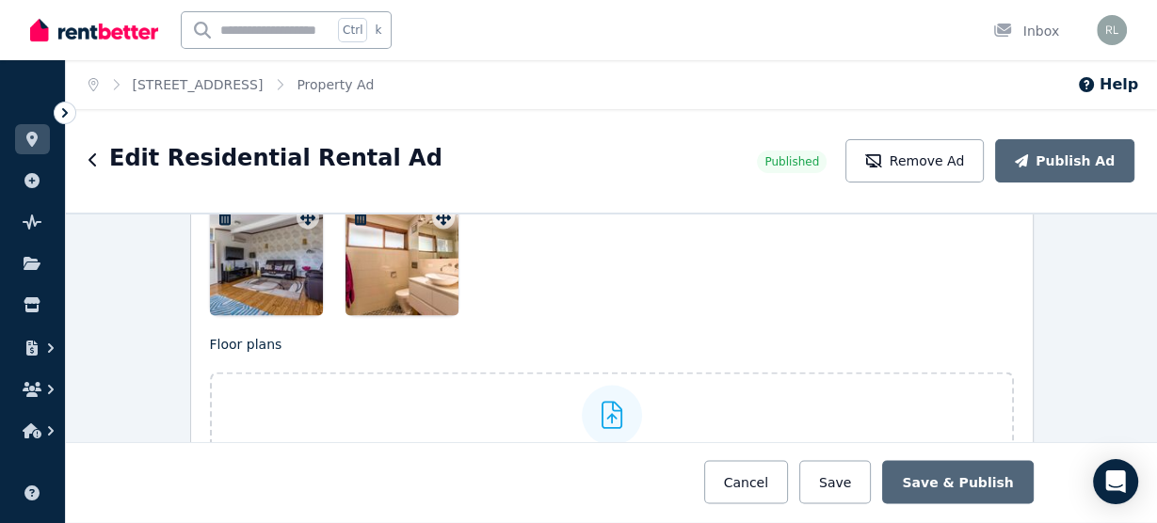
click at [104, 164] on div "Edit Residential Rental Ad" at bounding box center [416, 161] width 657 height 36
click at [93, 165] on icon "button" at bounding box center [92, 159] width 8 height 13
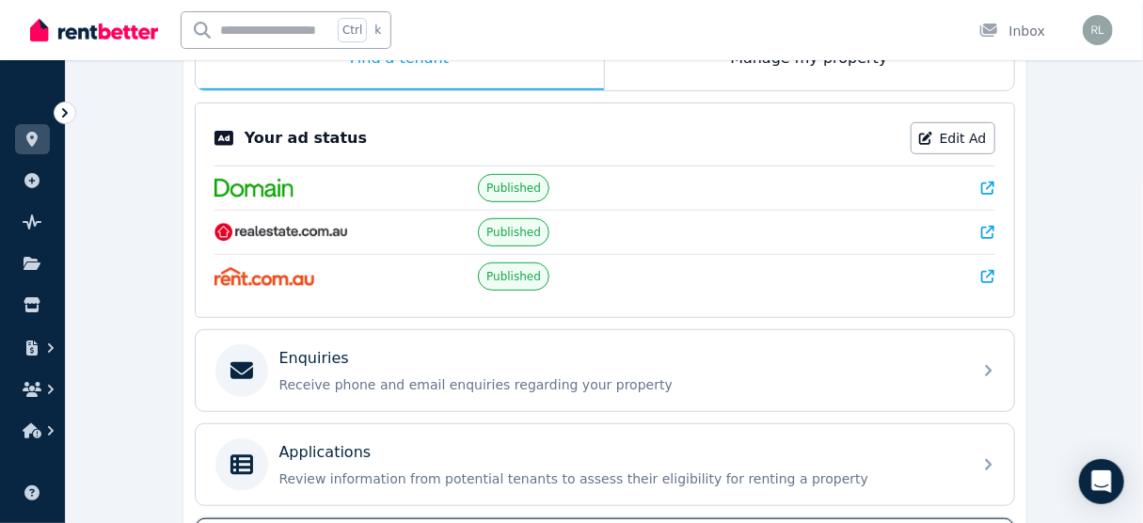
scroll to position [527, 0]
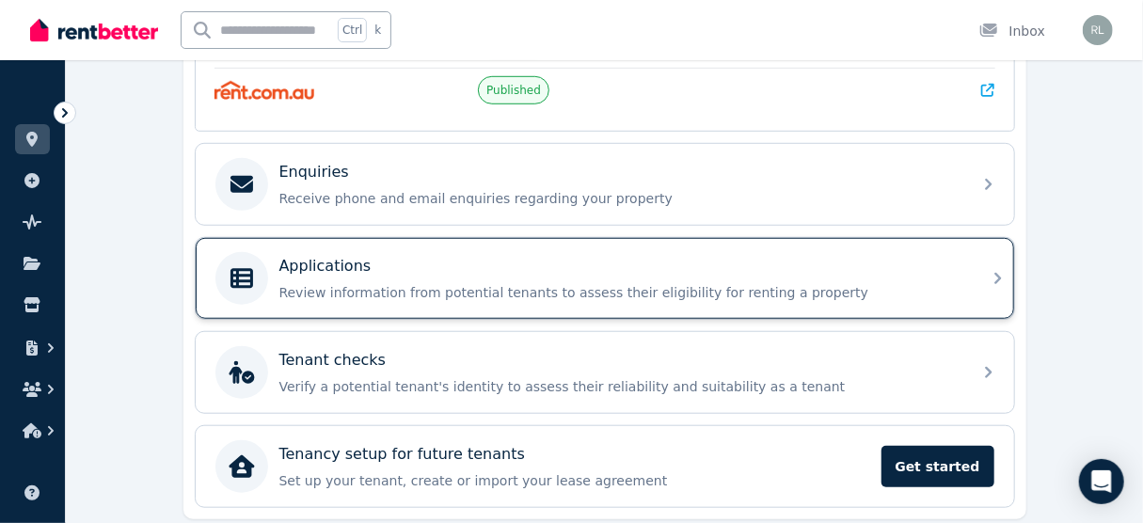
click at [615, 283] on p "Review information from potential tenants to assess their eligibility for renti…" at bounding box center [620, 292] width 681 height 19
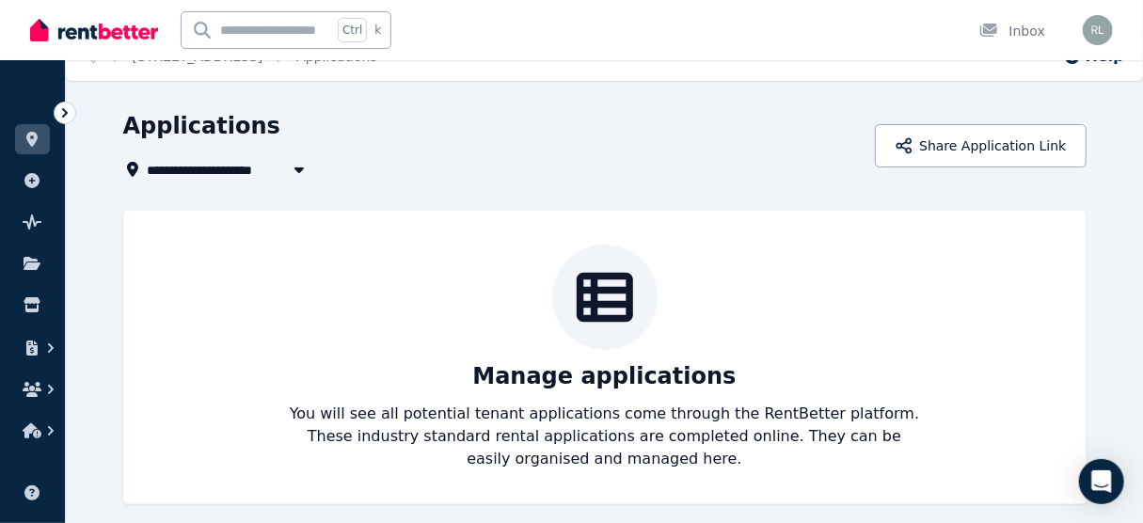
scroll to position [43, 0]
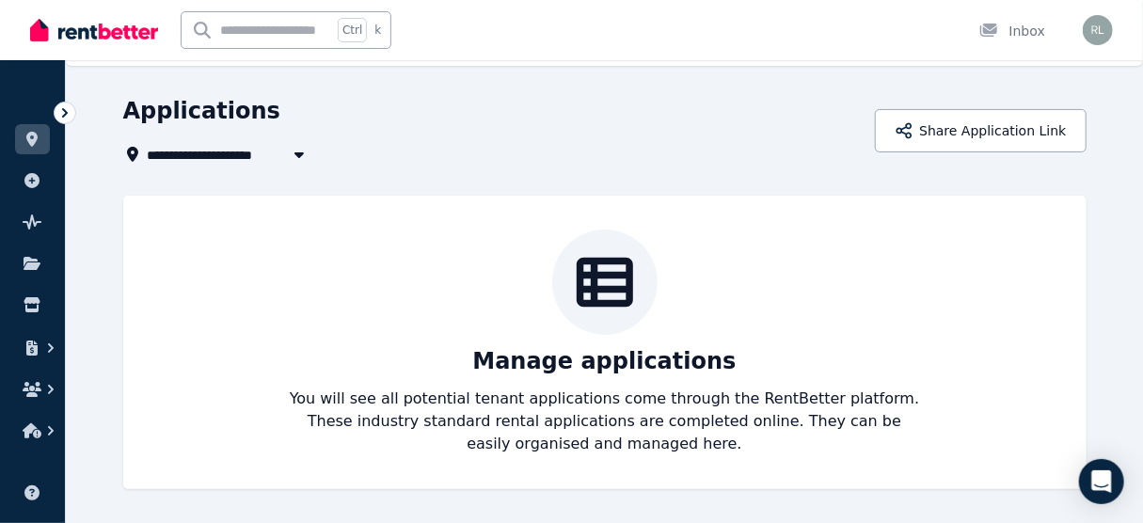
click at [613, 288] on icon at bounding box center [605, 283] width 56 height 50
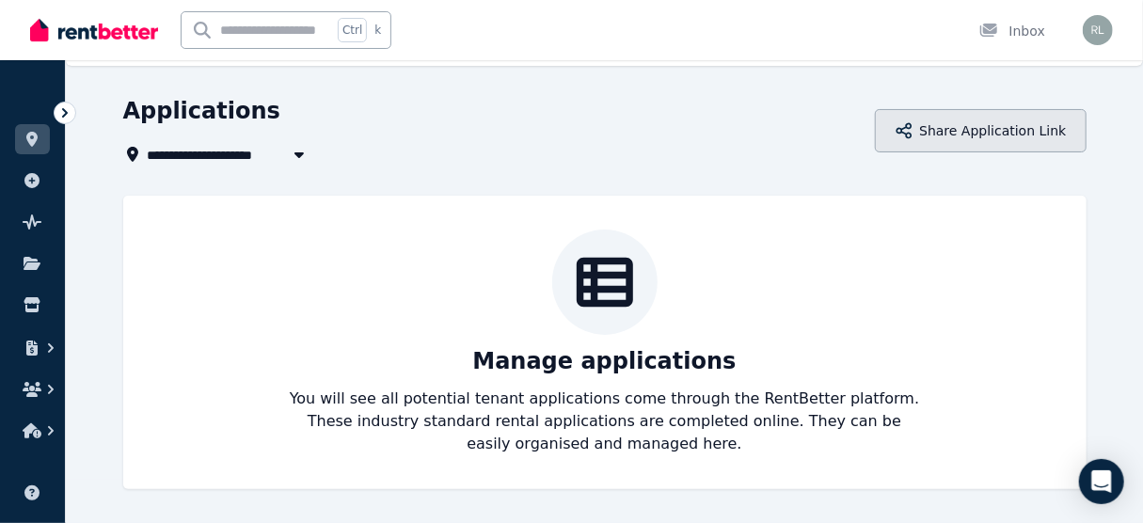
click at [1007, 133] on button "Share Application Link" at bounding box center [980, 130] width 211 height 43
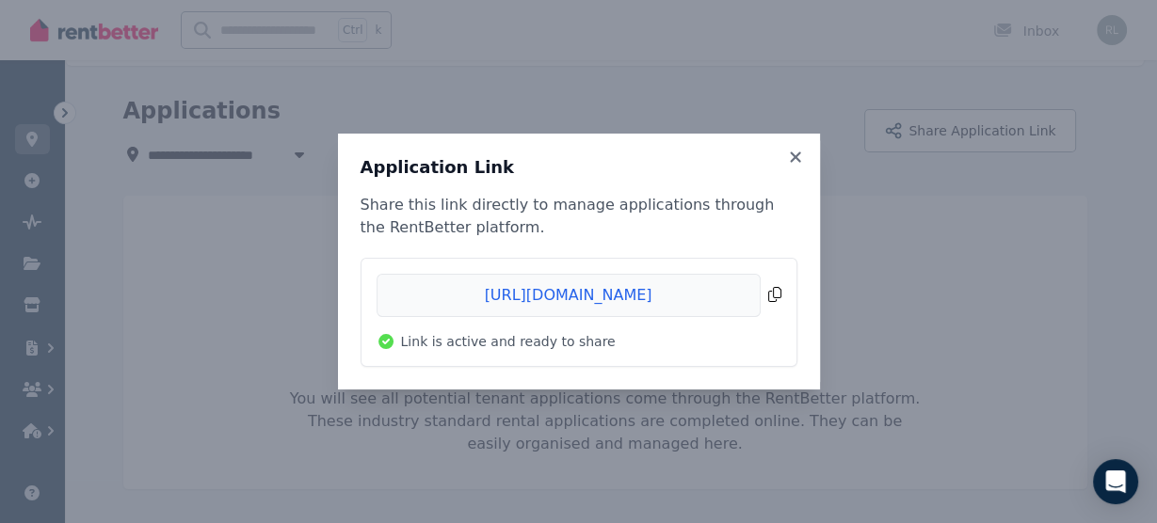
click at [774, 296] on span "Copied!" at bounding box center [578, 295] width 405 height 43
click at [799, 160] on icon at bounding box center [795, 157] width 19 height 17
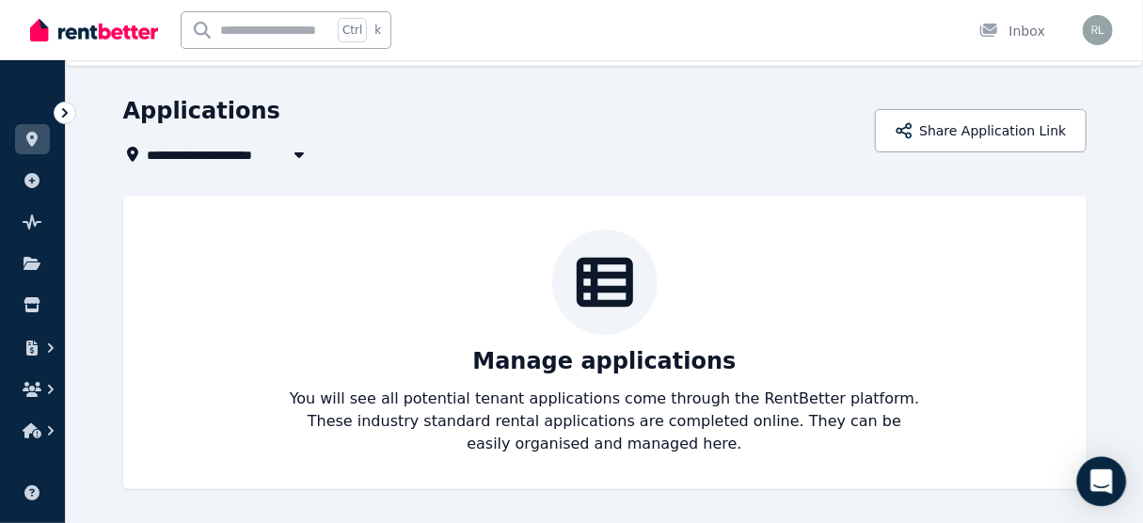
click at [1094, 474] on icon "Open Intercom Messenger" at bounding box center [1102, 482] width 22 height 24
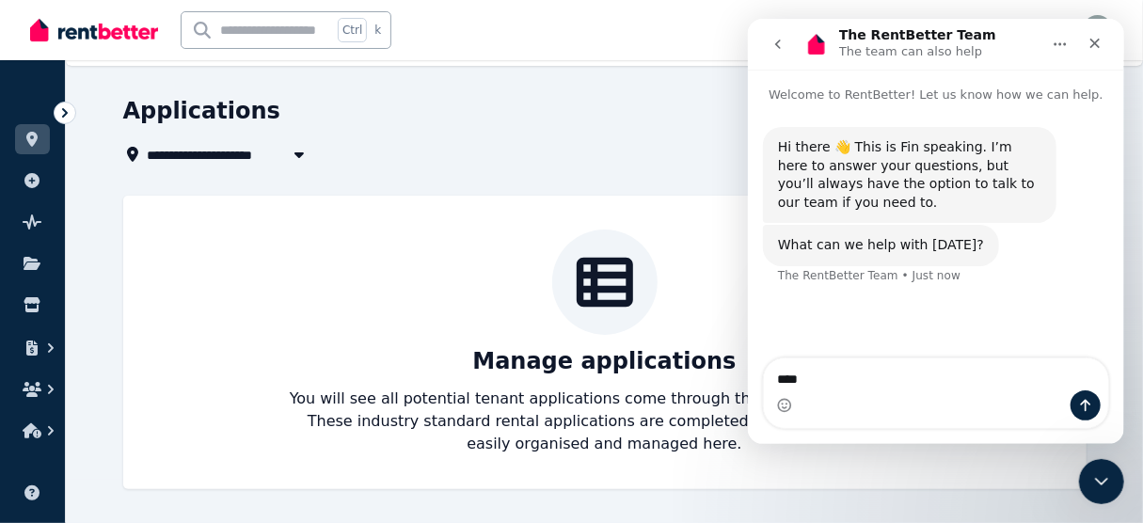
scroll to position [0, 0]
type textarea "**********"
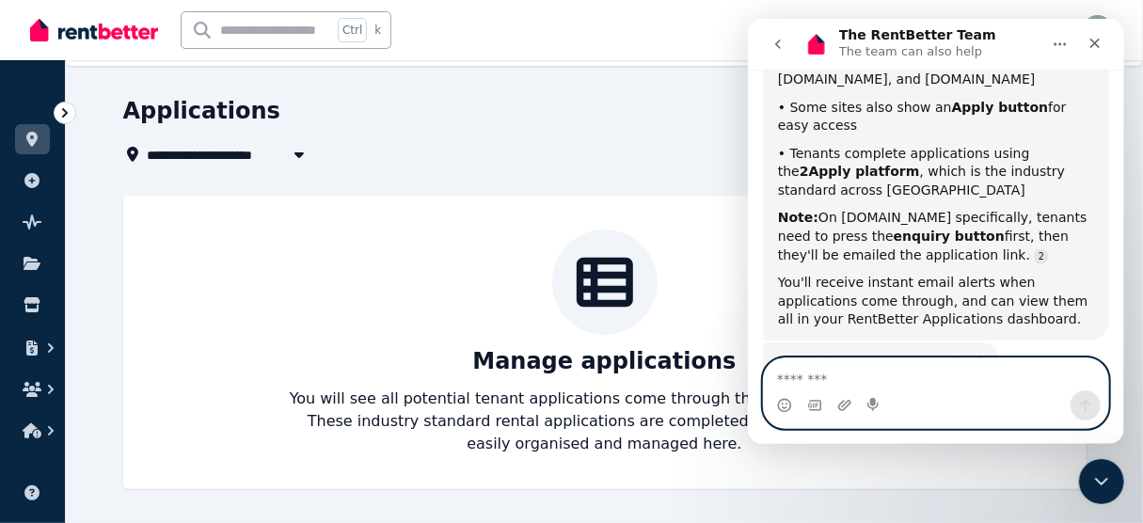
scroll to position [545, 0]
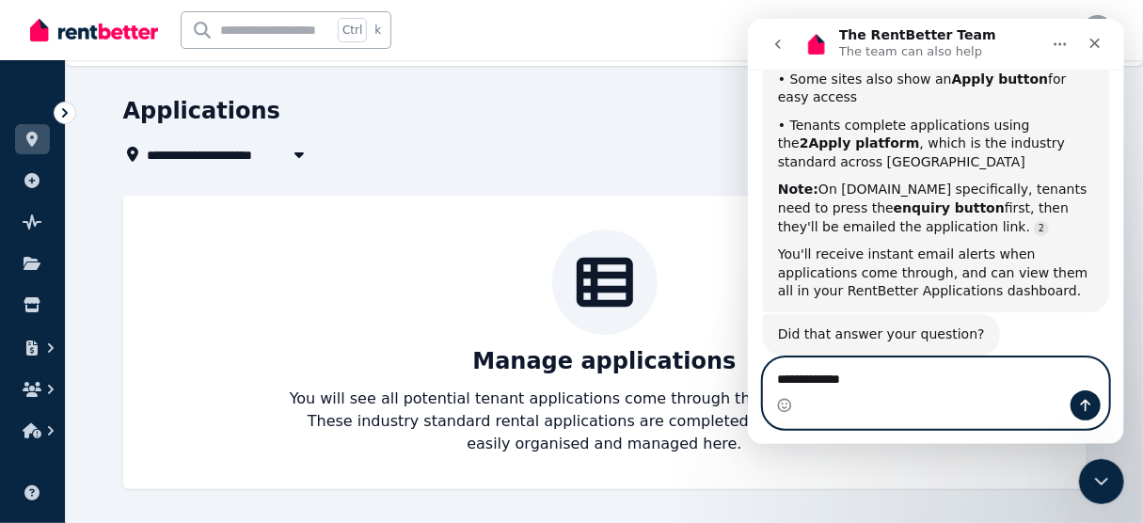
type textarea "**********"
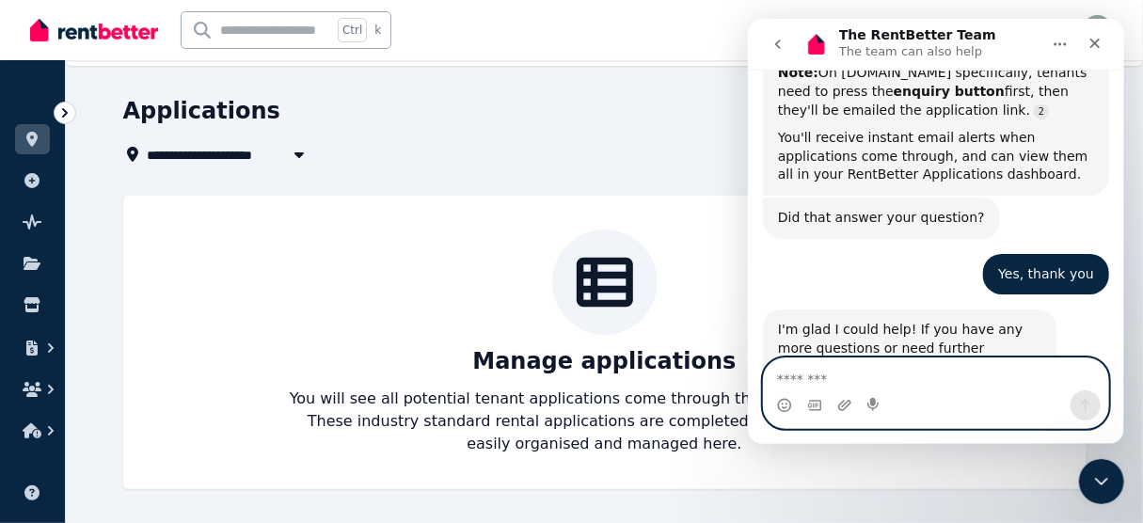
scroll to position [663, 0]
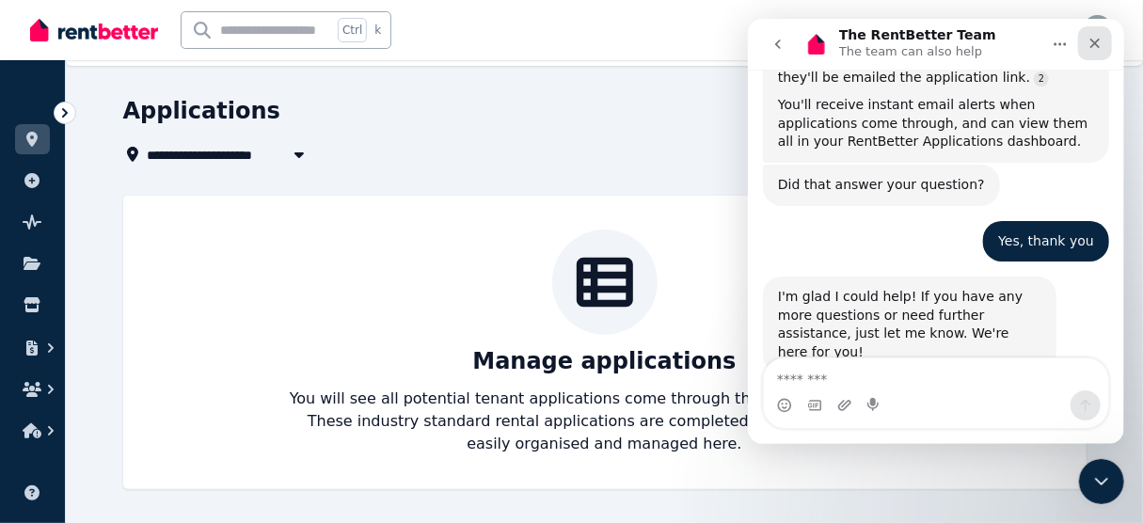
click at [1094, 42] on icon "Close" at bounding box center [1095, 44] width 10 height 10
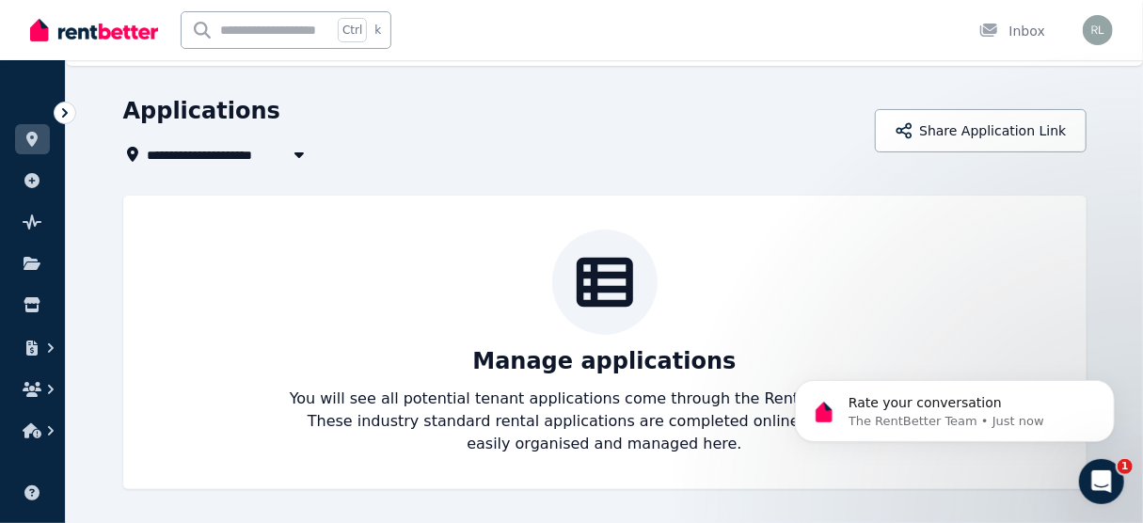
scroll to position [818, 0]
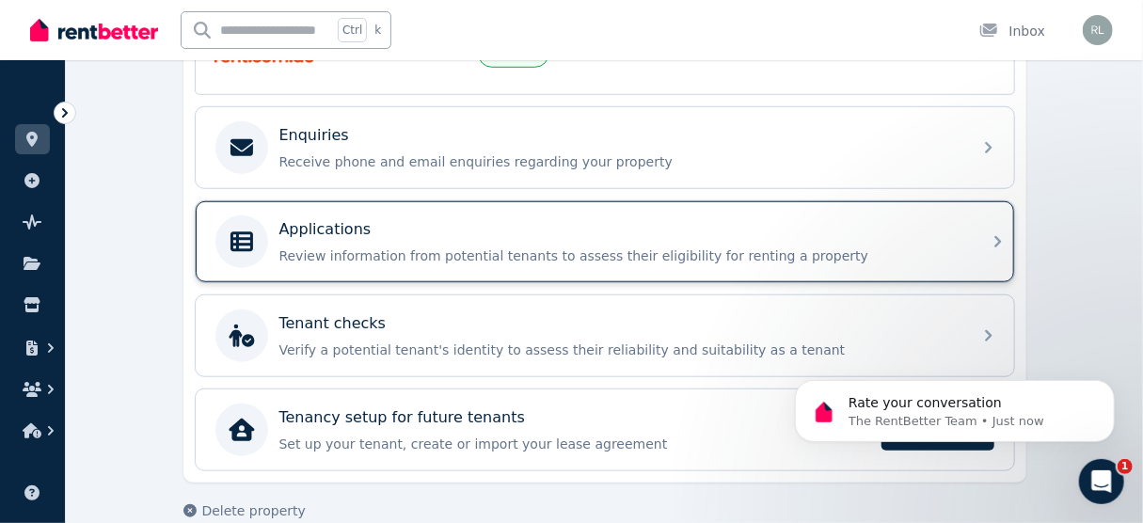
scroll to position [583, 0]
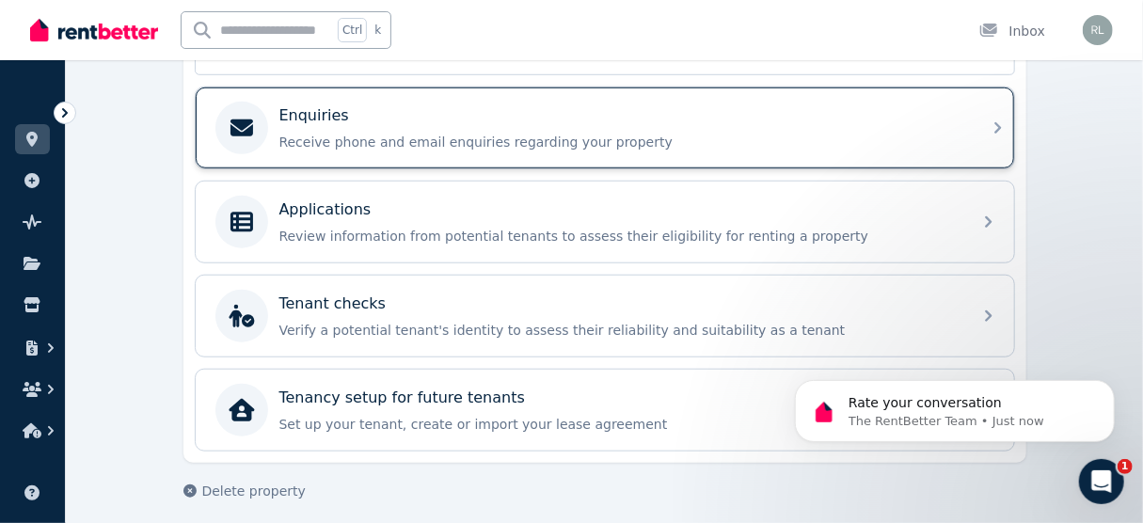
click at [358, 140] on p "Receive phone and email enquiries regarding your property" at bounding box center [620, 142] width 681 height 19
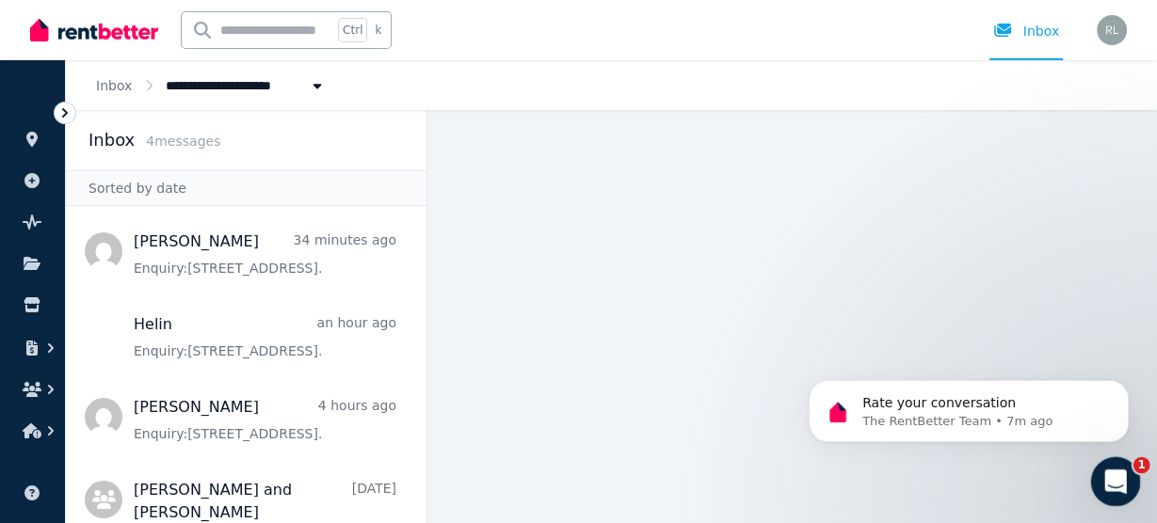
click at [1133, 474] on div "Open Intercom Messenger" at bounding box center [1112, 479] width 62 height 62
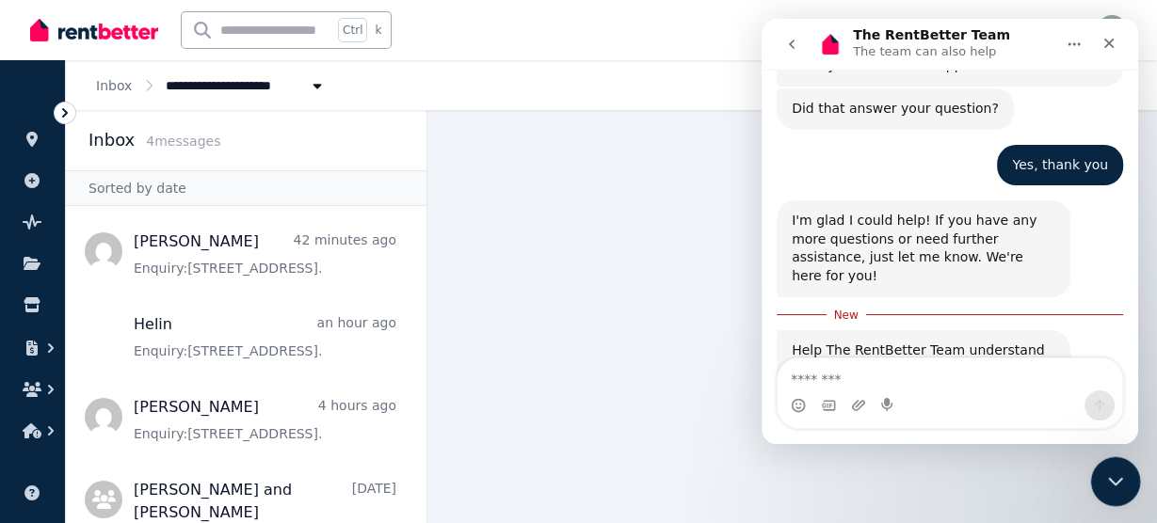
scroll to position [849, 0]
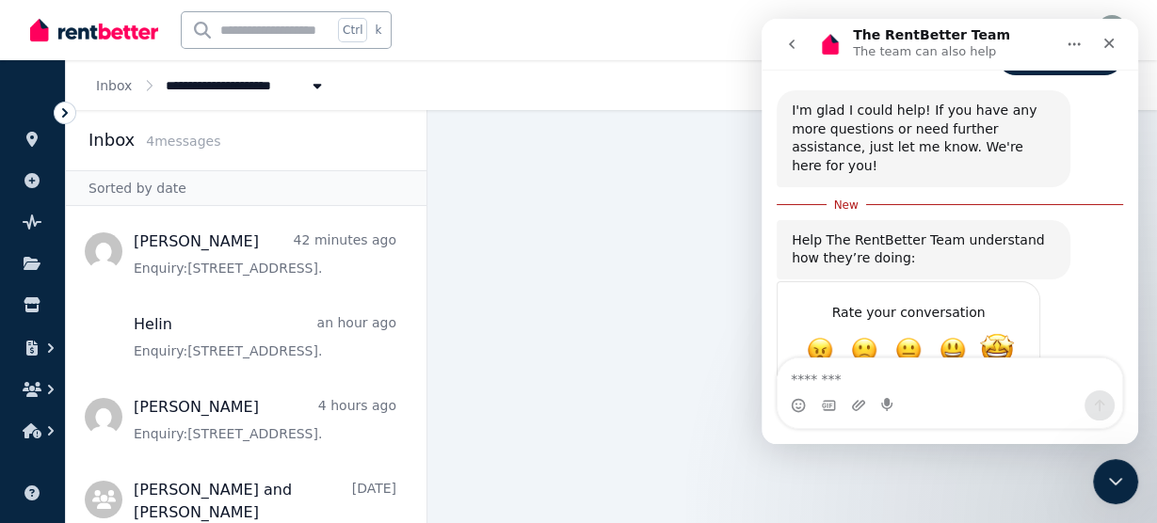
click at [999, 333] on span "Amazing" at bounding box center [997, 350] width 34 height 34
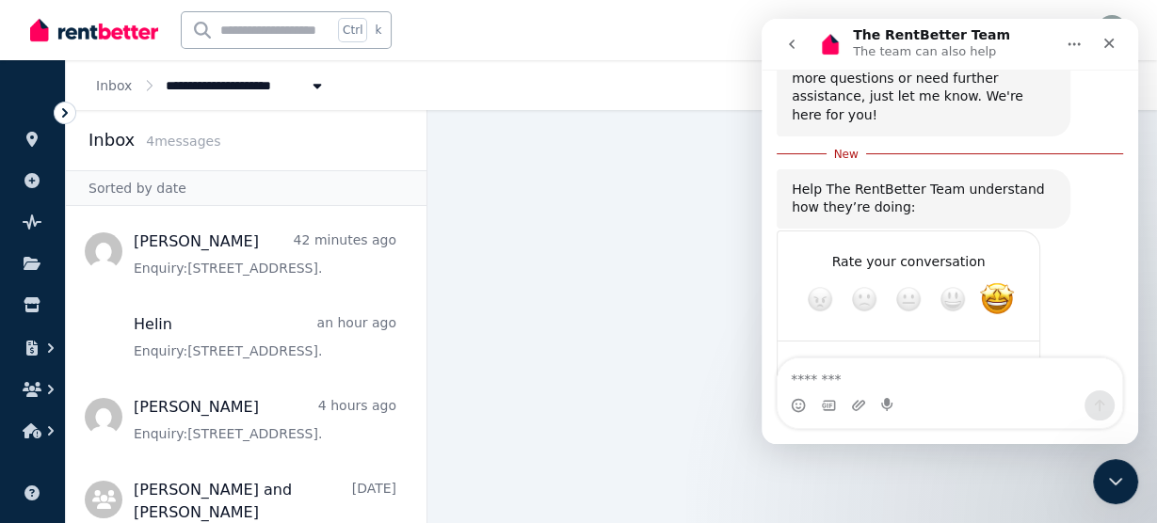
click at [1000, 348] on div "Submit" at bounding box center [1006, 367] width 38 height 38
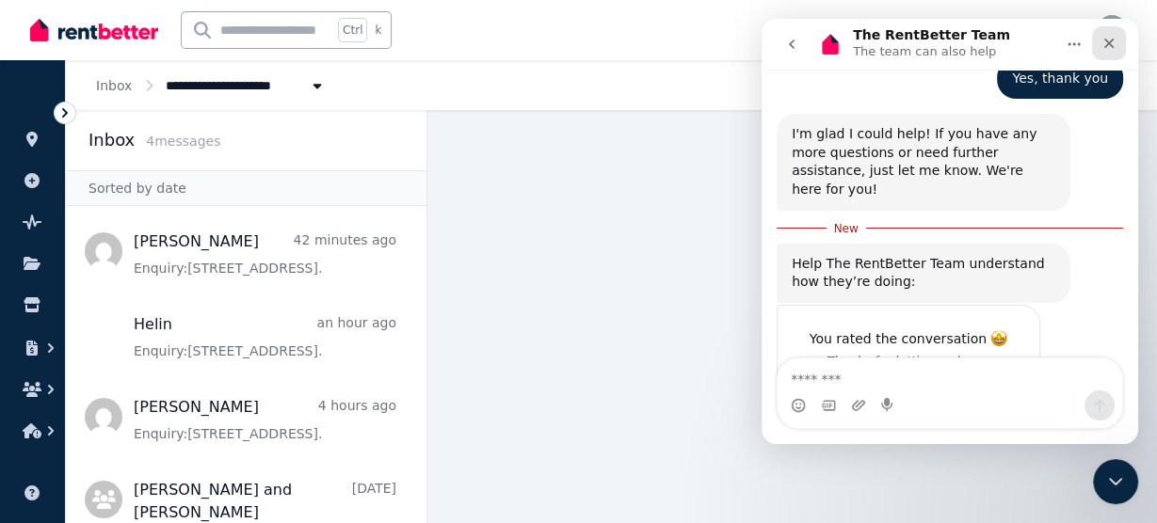
click at [1106, 45] on icon "Close" at bounding box center [1109, 44] width 10 height 10
